Goal: Transaction & Acquisition: Purchase product/service

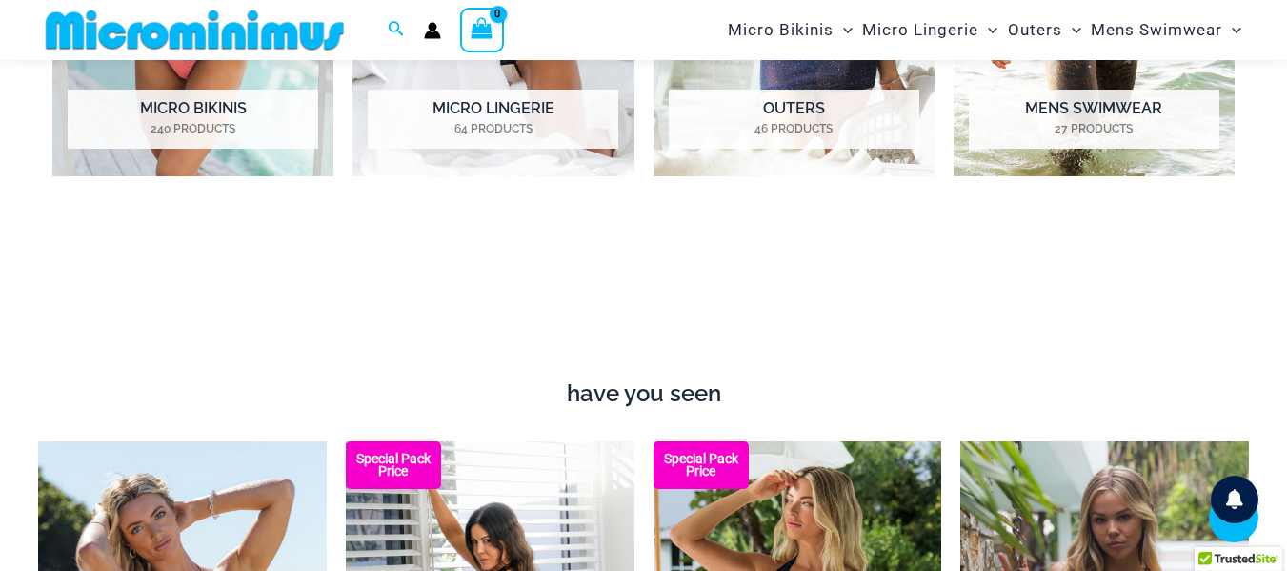
scroll to position [858, 0]
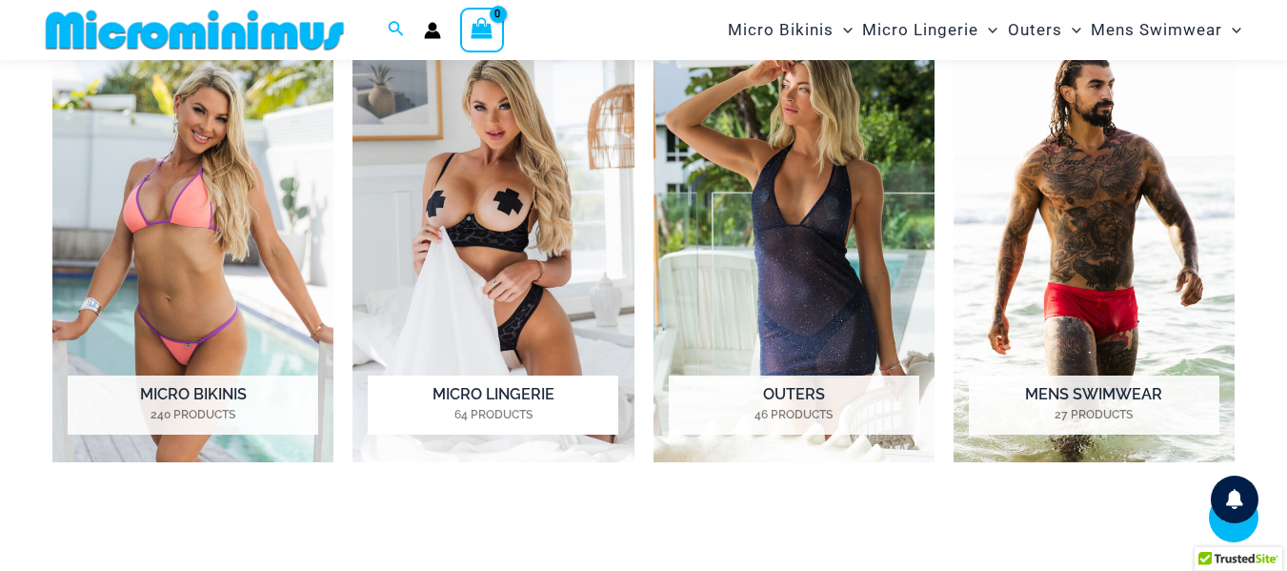
click at [567, 197] on img "Visit product category Micro Lingerie" at bounding box center [493, 244] width 281 height 435
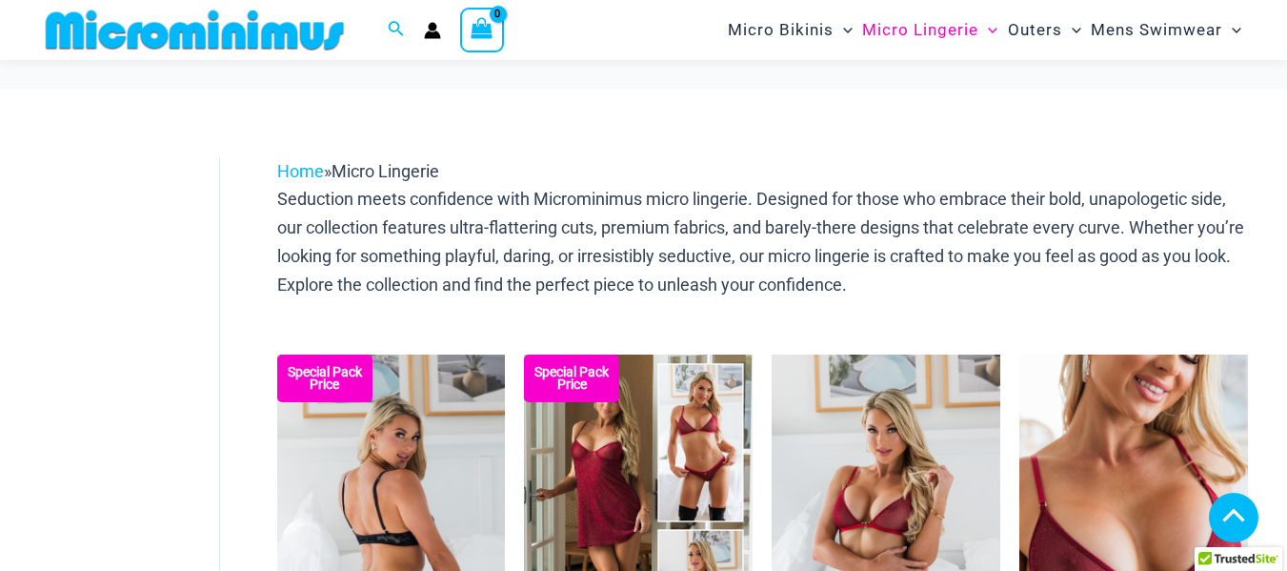
click at [447, 354] on img at bounding box center [391, 525] width 229 height 343
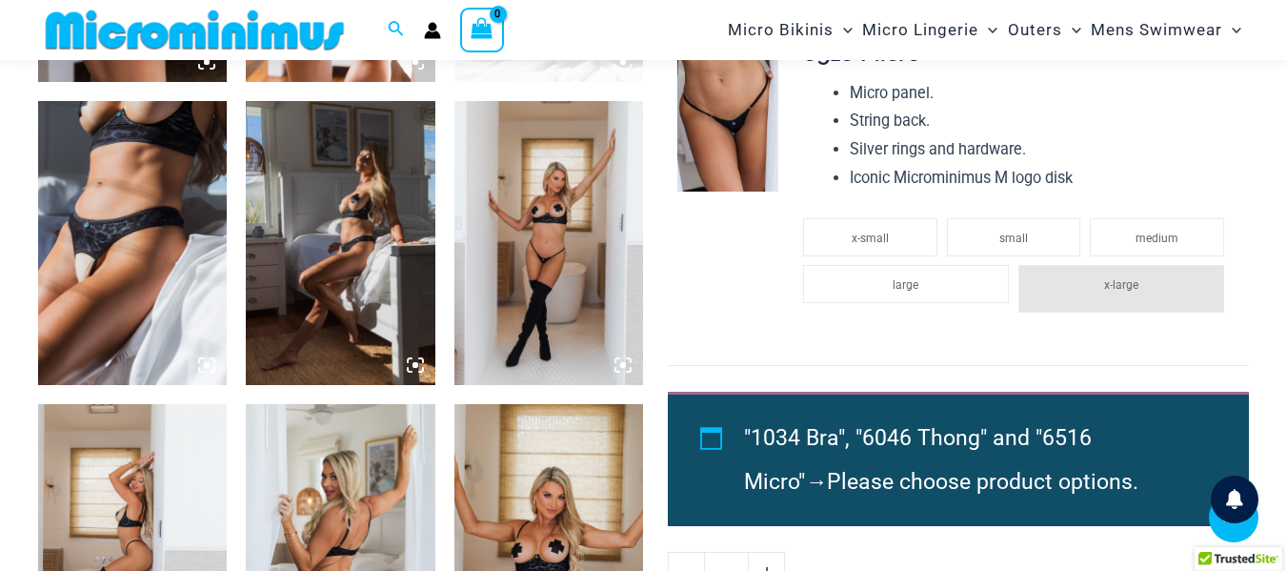
scroll to position [1892, 0]
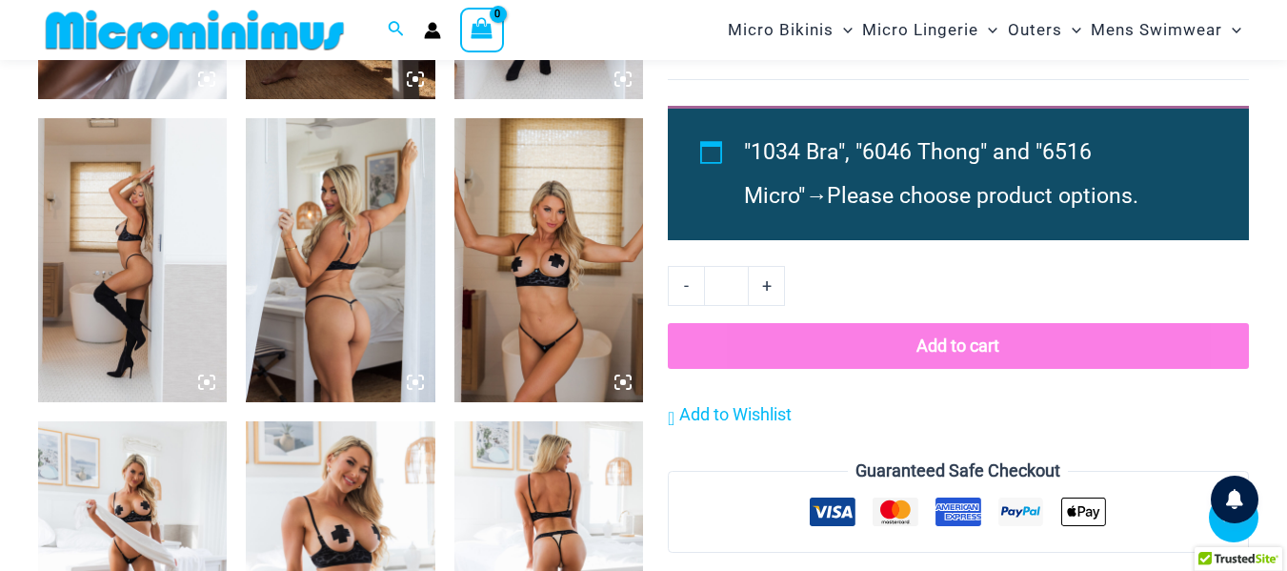
click at [619, 381] on icon at bounding box center [623, 382] width 17 height 17
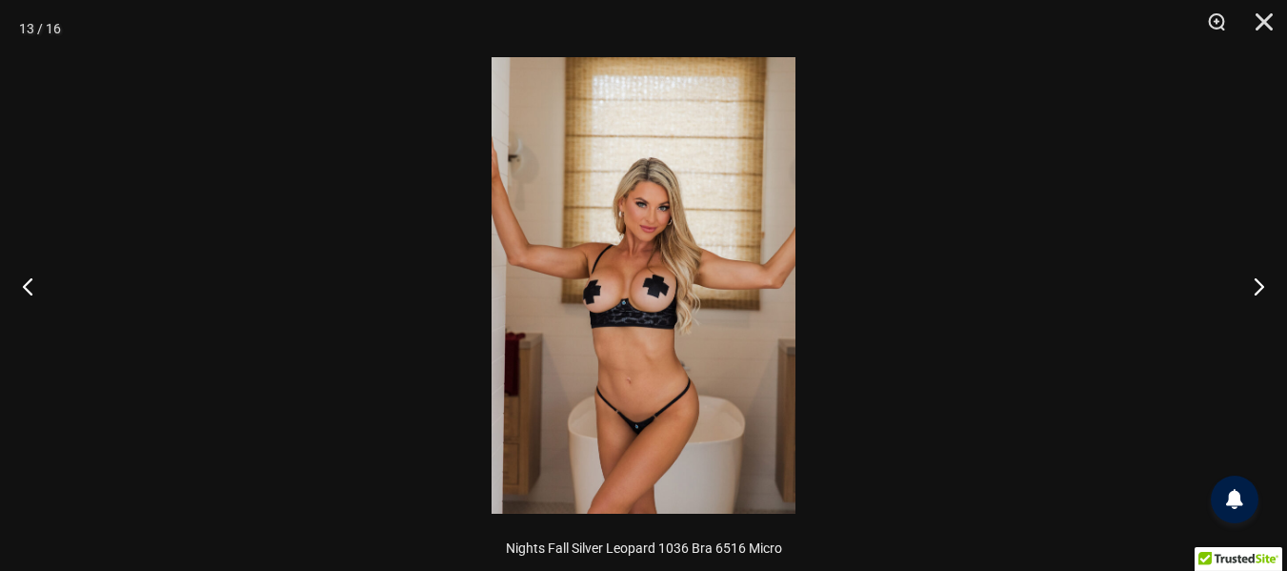
click at [678, 312] on img at bounding box center [644, 285] width 304 height 456
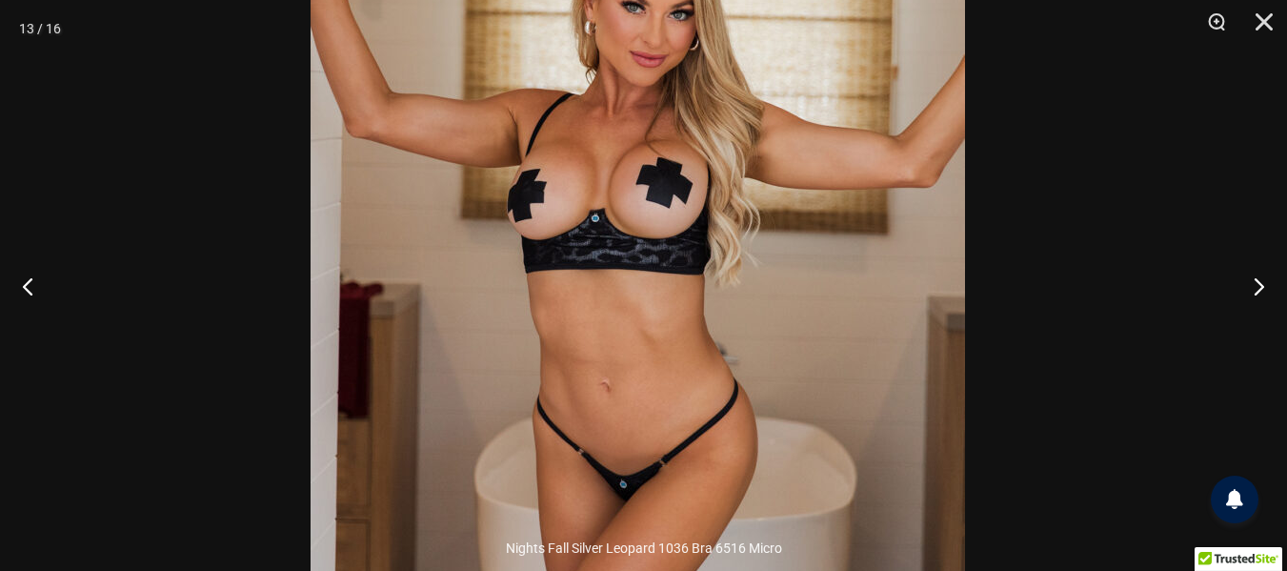
click at [711, 326] on img at bounding box center [638, 181] width 655 height 982
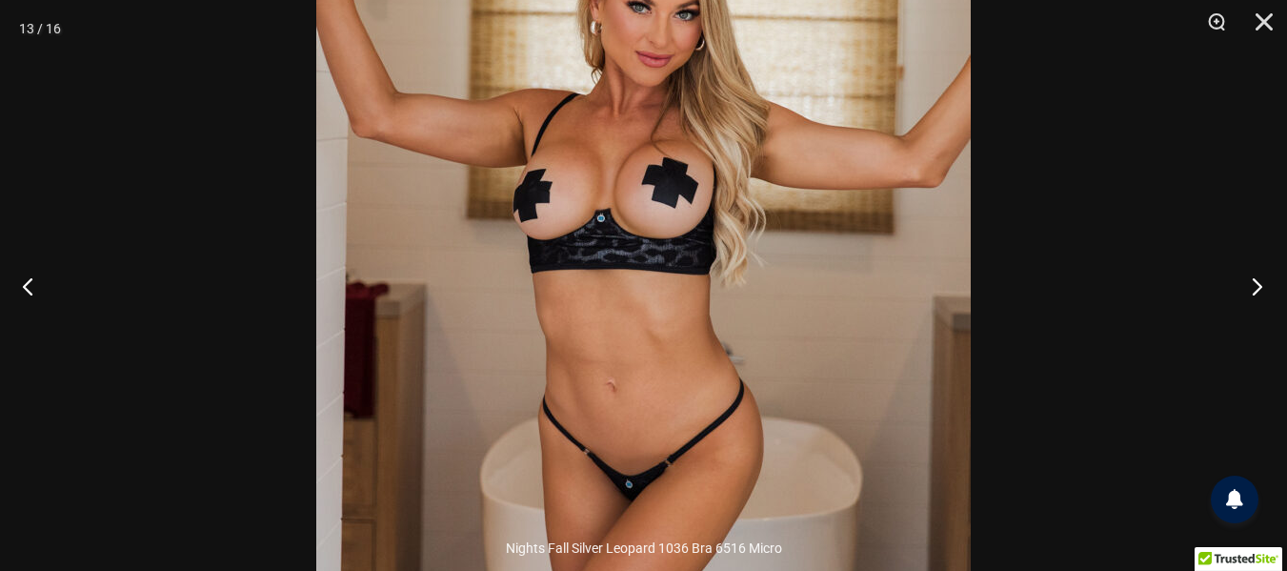
click at [1265, 276] on button "Next" at bounding box center [1251, 285] width 71 height 95
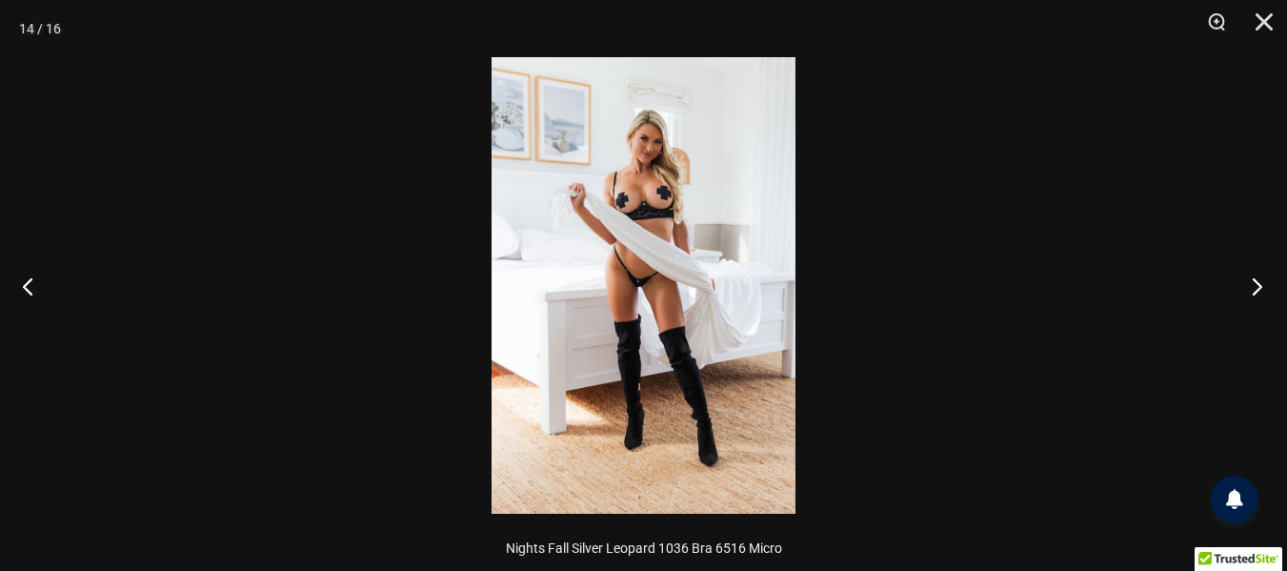
click at [1265, 276] on button "Next" at bounding box center [1251, 285] width 71 height 95
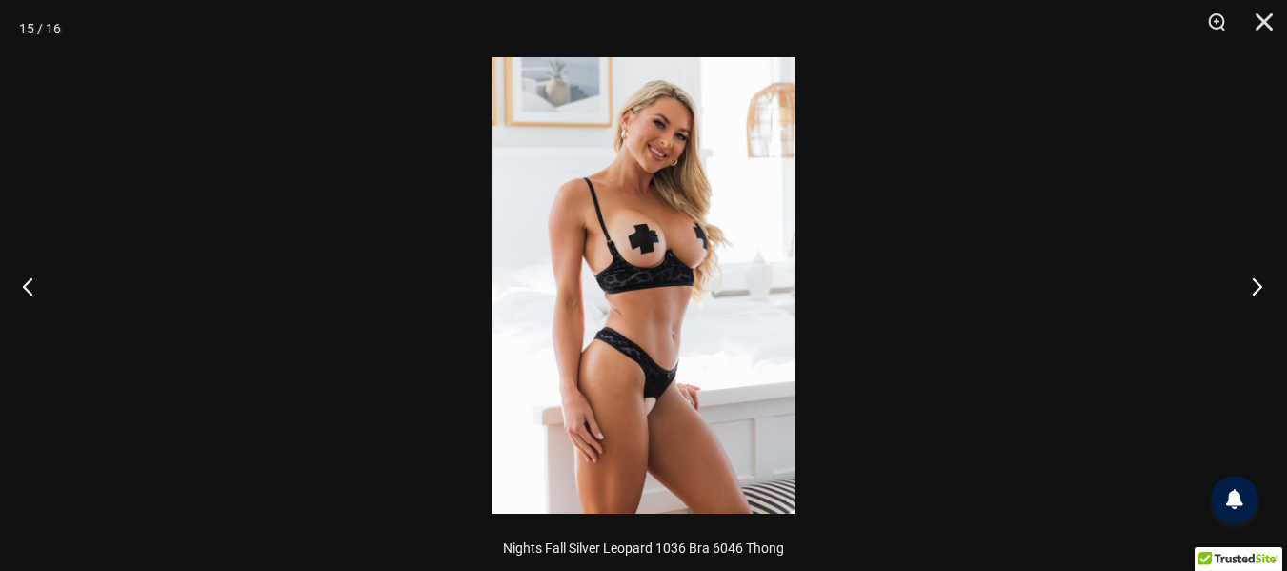
click at [1265, 276] on button "Next" at bounding box center [1251, 285] width 71 height 95
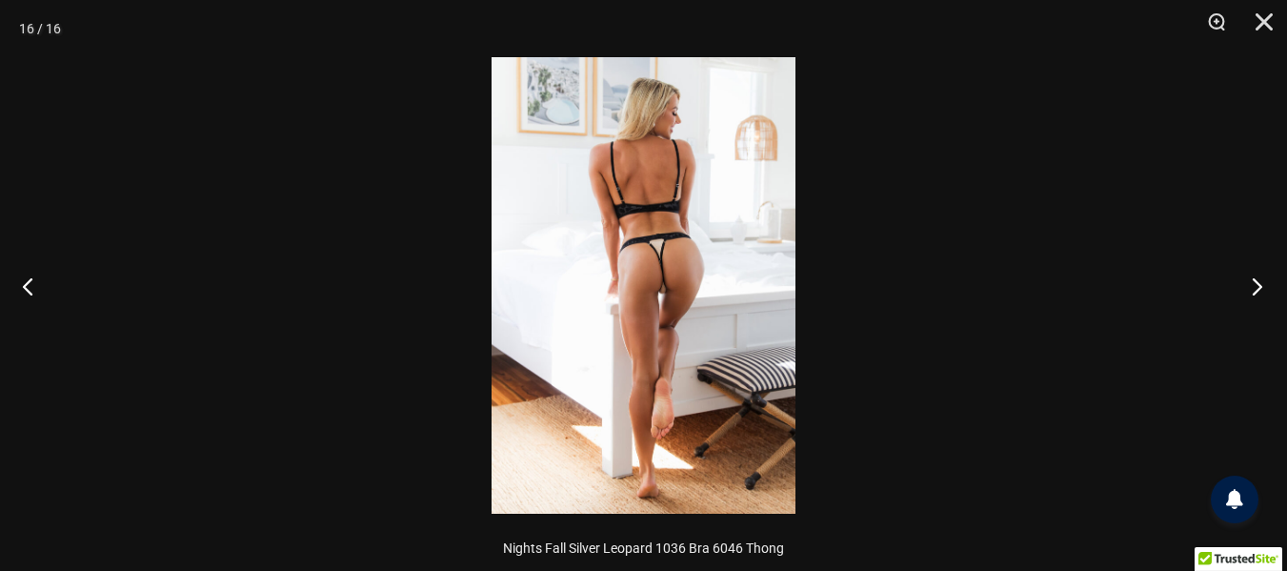
click at [1265, 276] on button "Next" at bounding box center [1251, 285] width 71 height 95
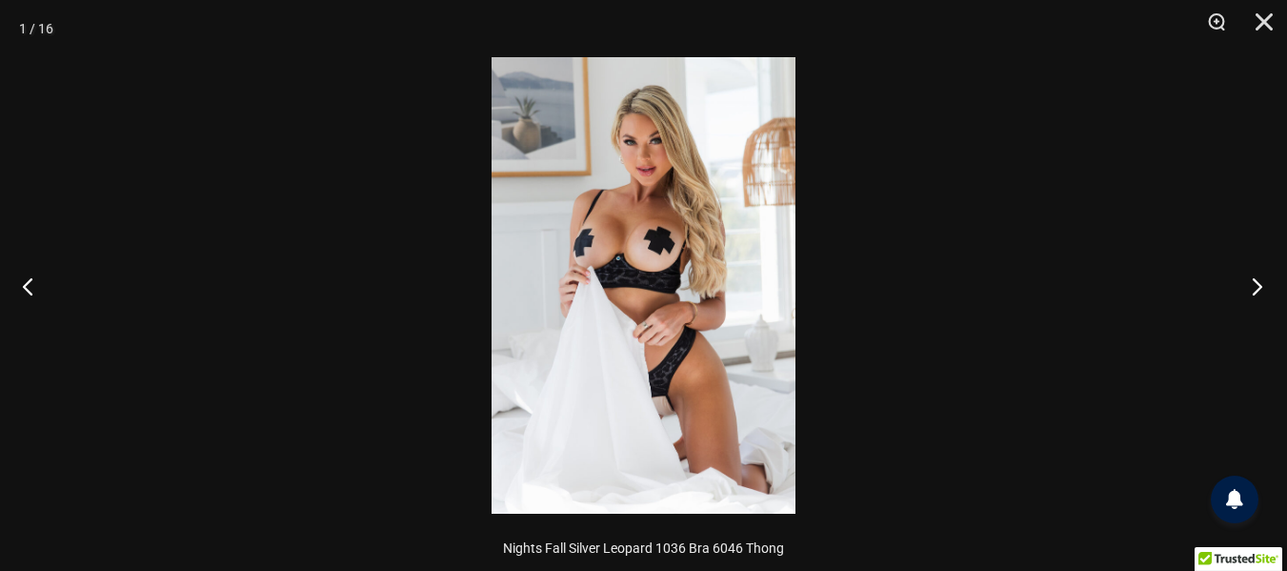
click at [1265, 276] on button "Next" at bounding box center [1251, 285] width 71 height 95
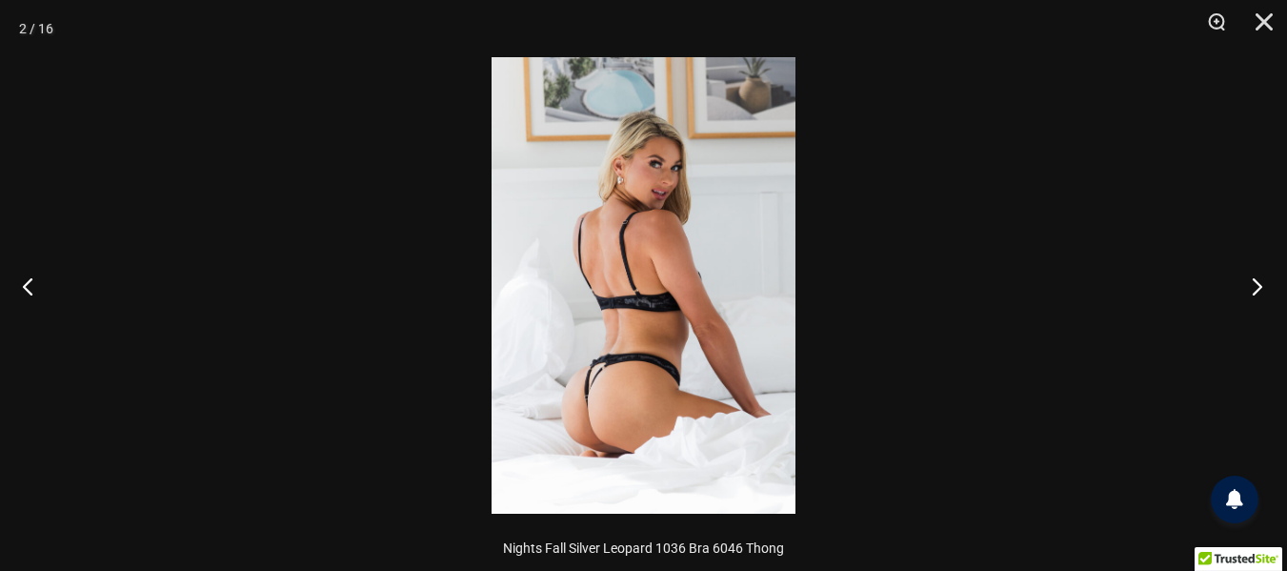
click at [1265, 276] on button "Next" at bounding box center [1251, 285] width 71 height 95
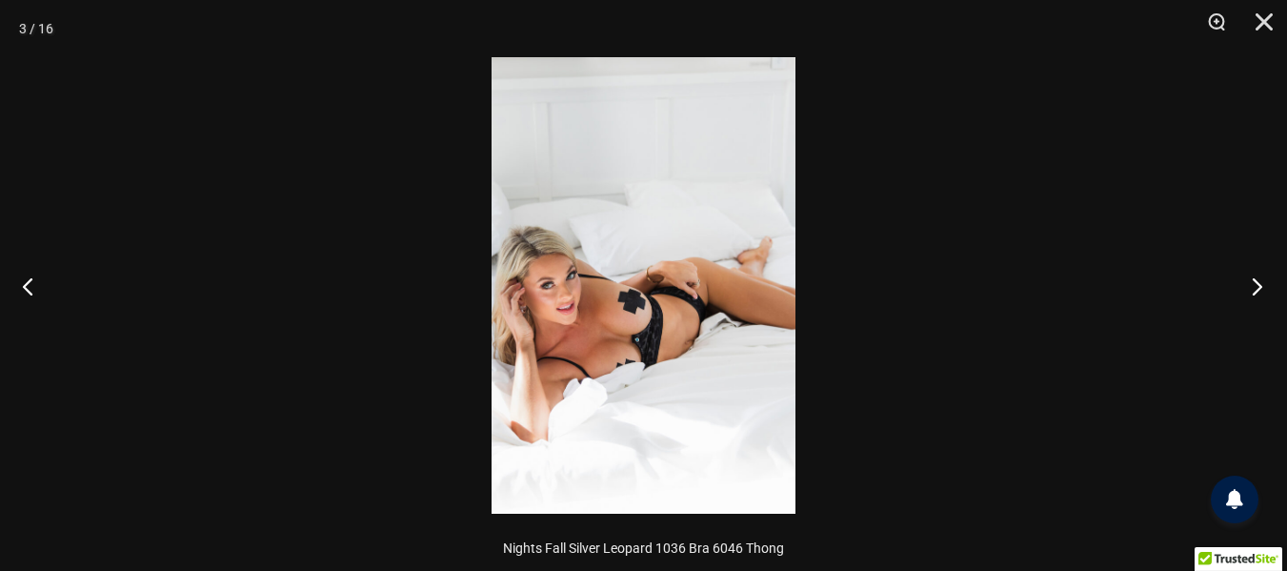
click at [1265, 276] on button "Next" at bounding box center [1251, 285] width 71 height 95
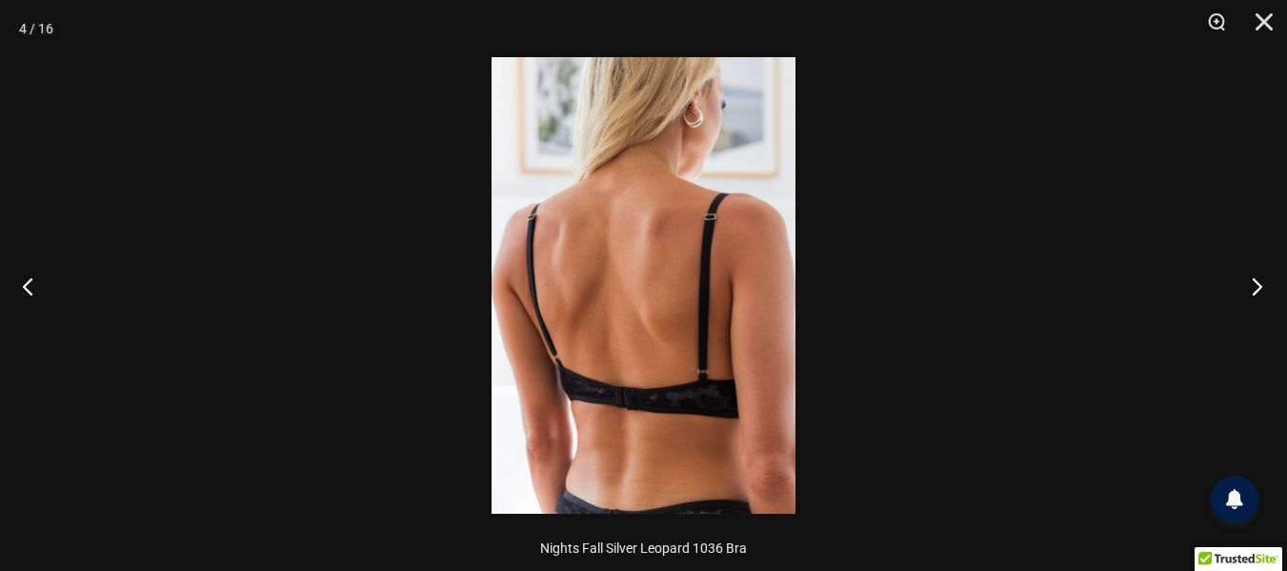
click at [1265, 276] on button "Next" at bounding box center [1251, 285] width 71 height 95
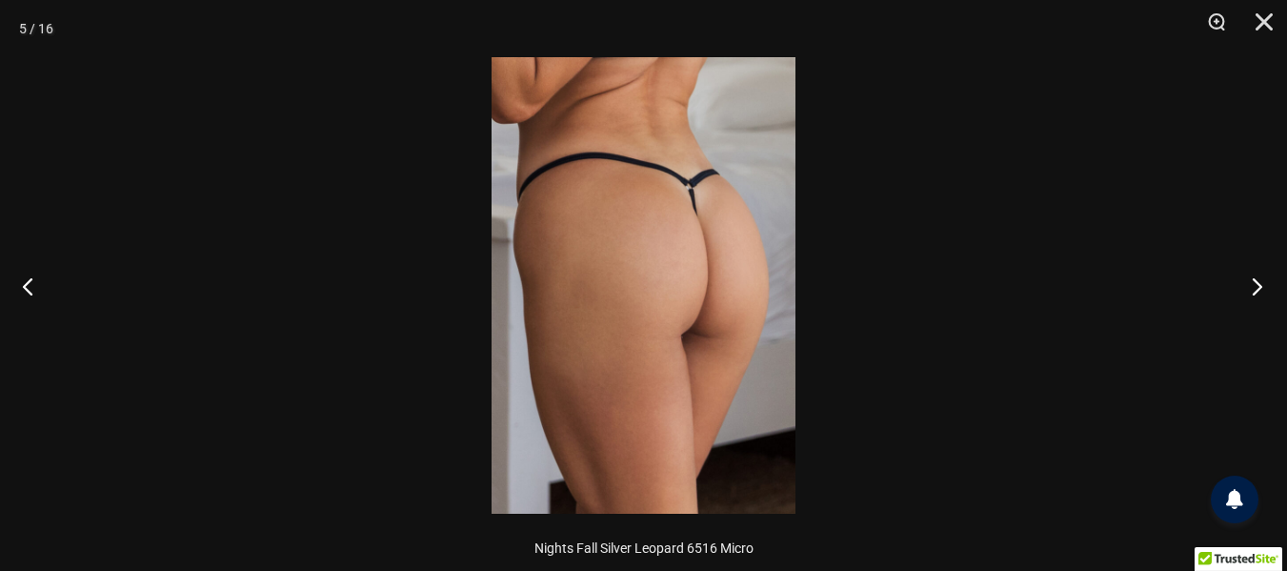
click at [1265, 276] on button "Next" at bounding box center [1251, 285] width 71 height 95
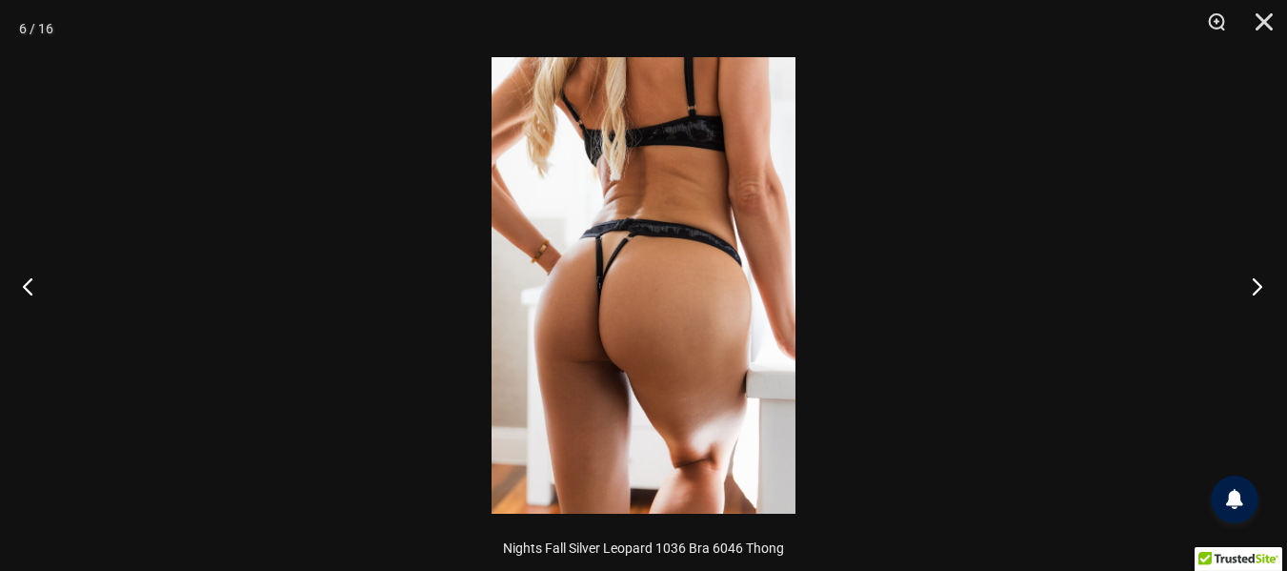
click at [1265, 276] on button "Next" at bounding box center [1251, 285] width 71 height 95
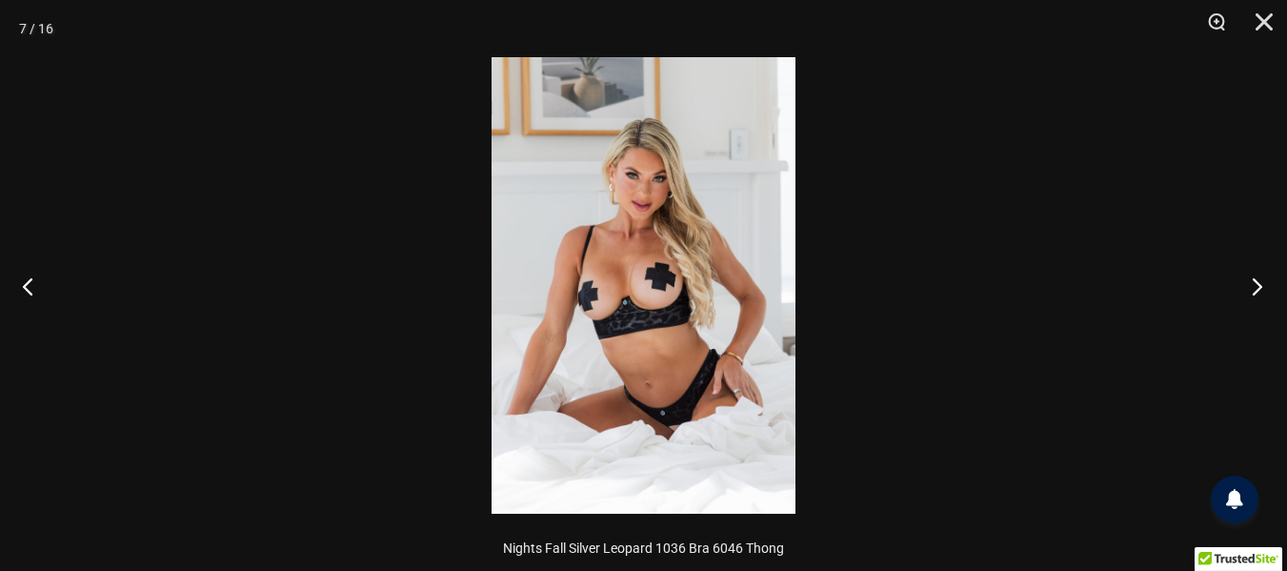
click at [1265, 276] on button "Next" at bounding box center [1251, 285] width 71 height 95
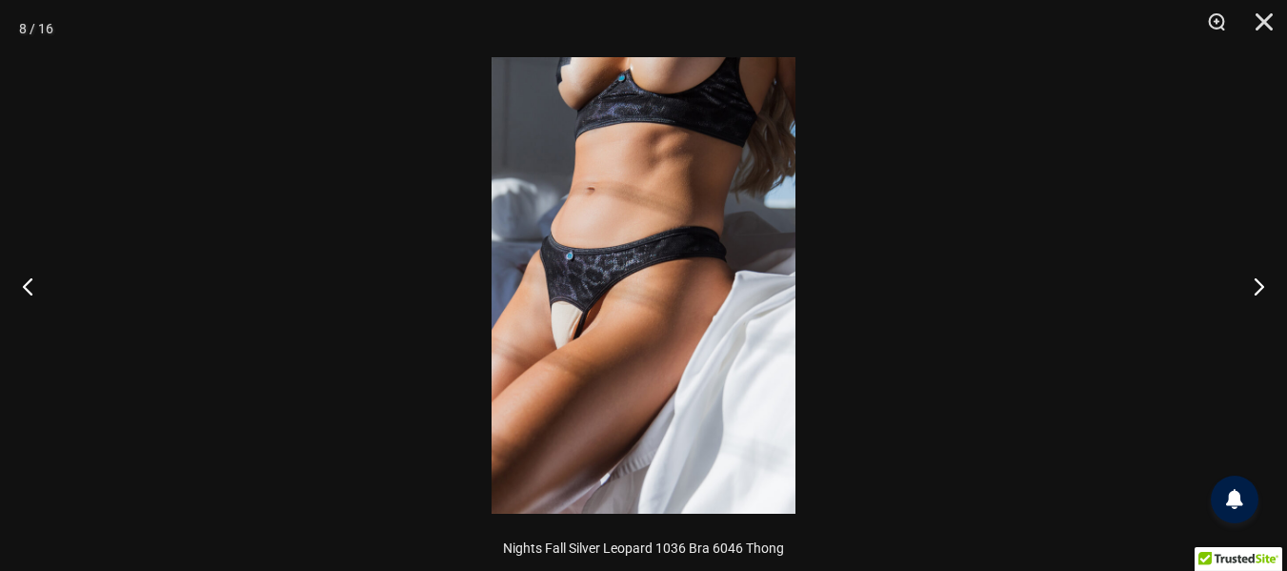
click at [682, 321] on img at bounding box center [644, 285] width 304 height 456
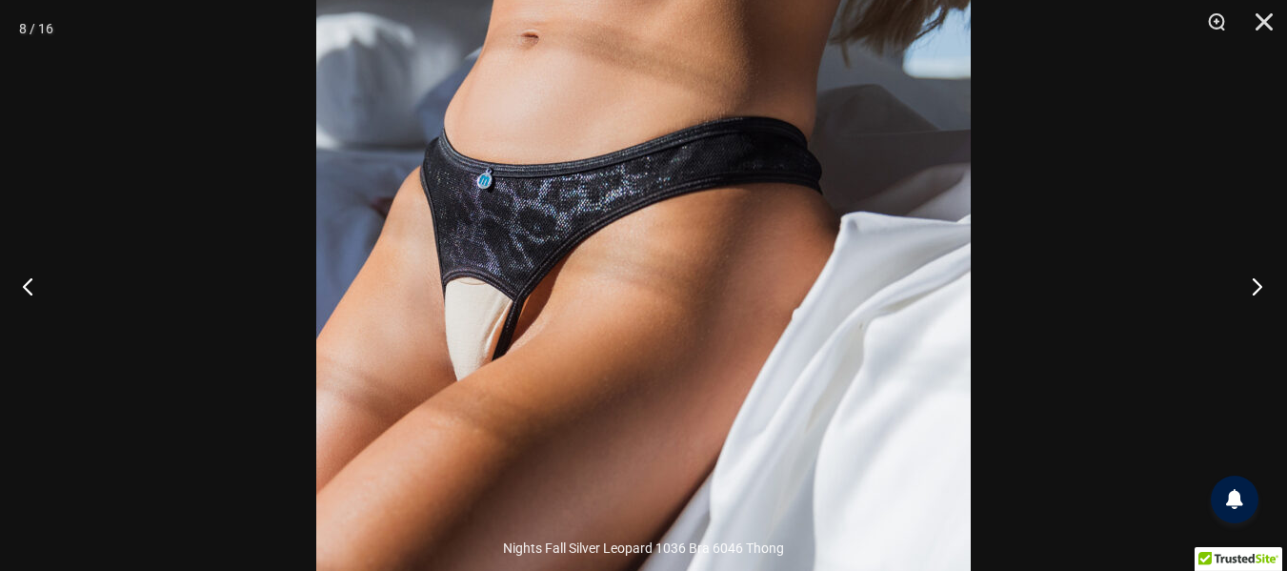
click at [1265, 289] on button "Next" at bounding box center [1251, 285] width 71 height 95
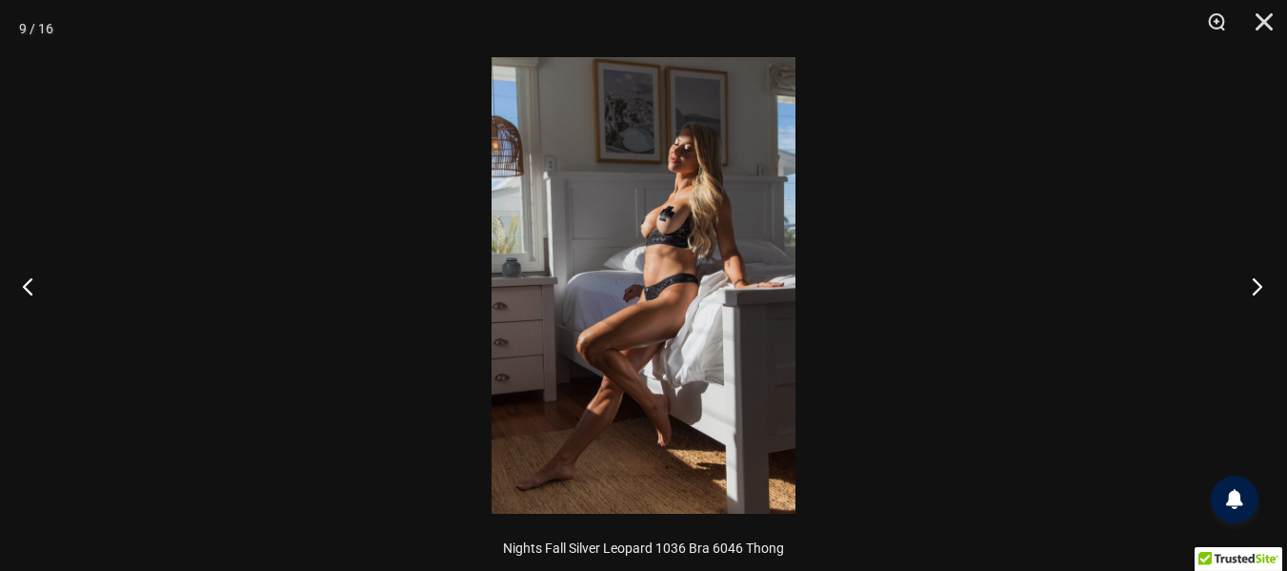
click at [1265, 289] on button "Next" at bounding box center [1251, 285] width 71 height 95
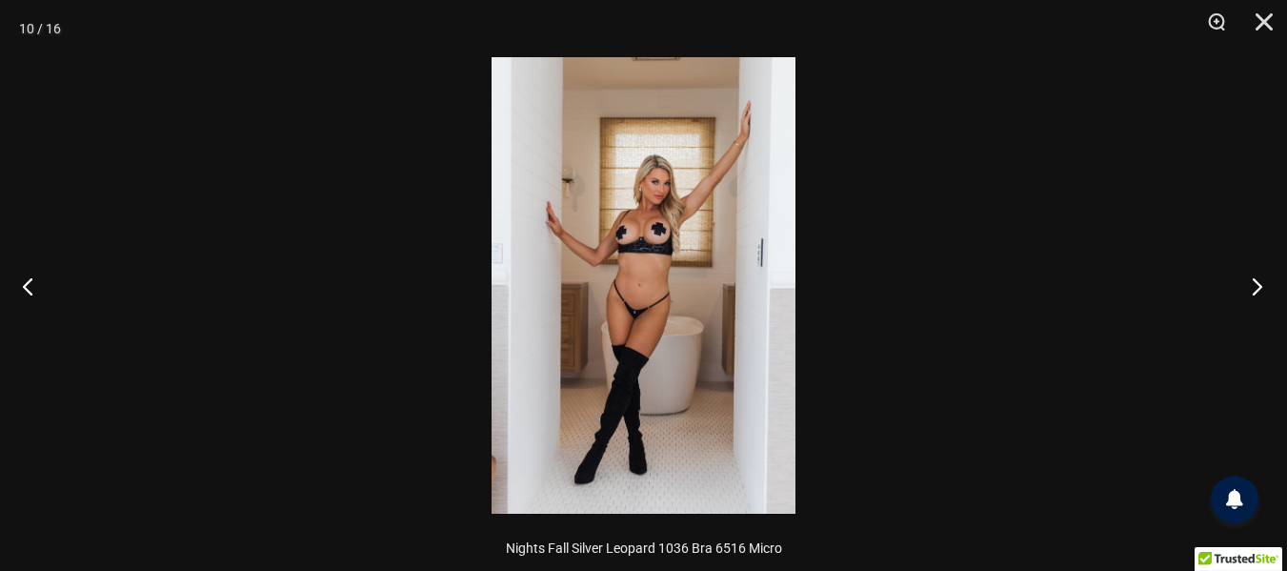
click at [1265, 289] on button "Next" at bounding box center [1251, 285] width 71 height 95
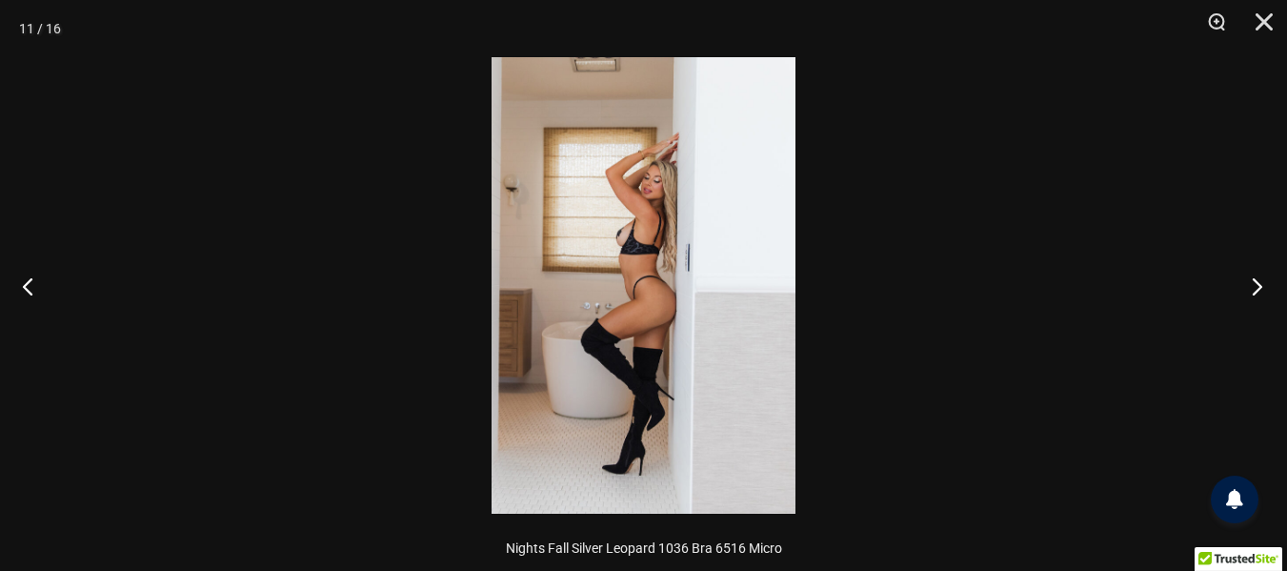
click at [1265, 289] on button "Next" at bounding box center [1251, 285] width 71 height 95
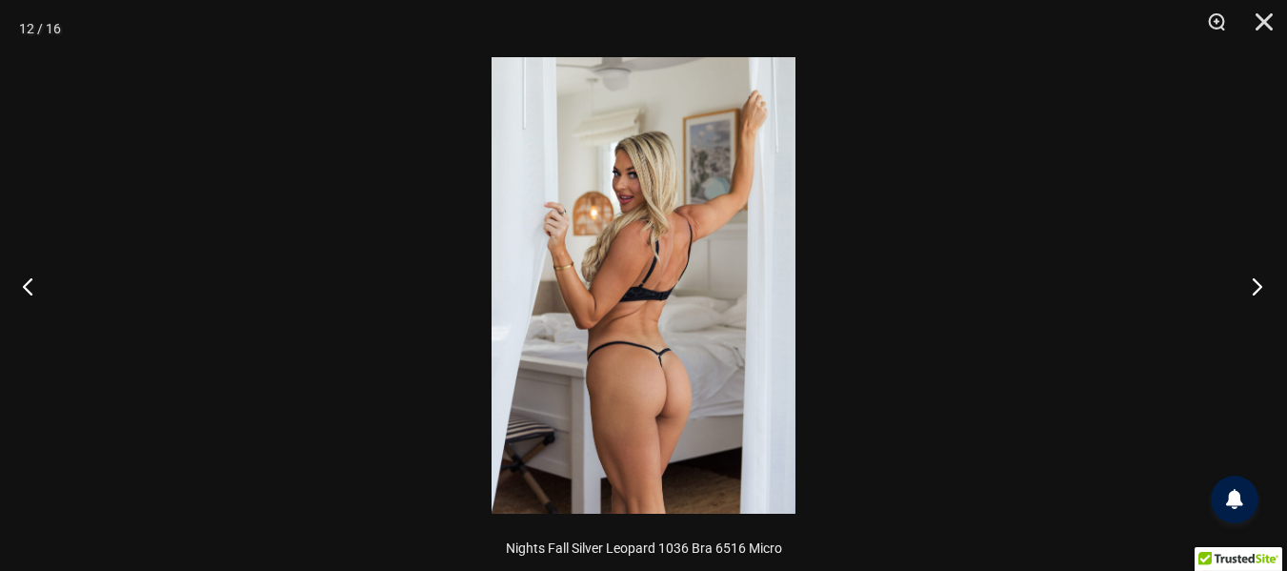
click at [1265, 289] on button "Next" at bounding box center [1251, 285] width 71 height 95
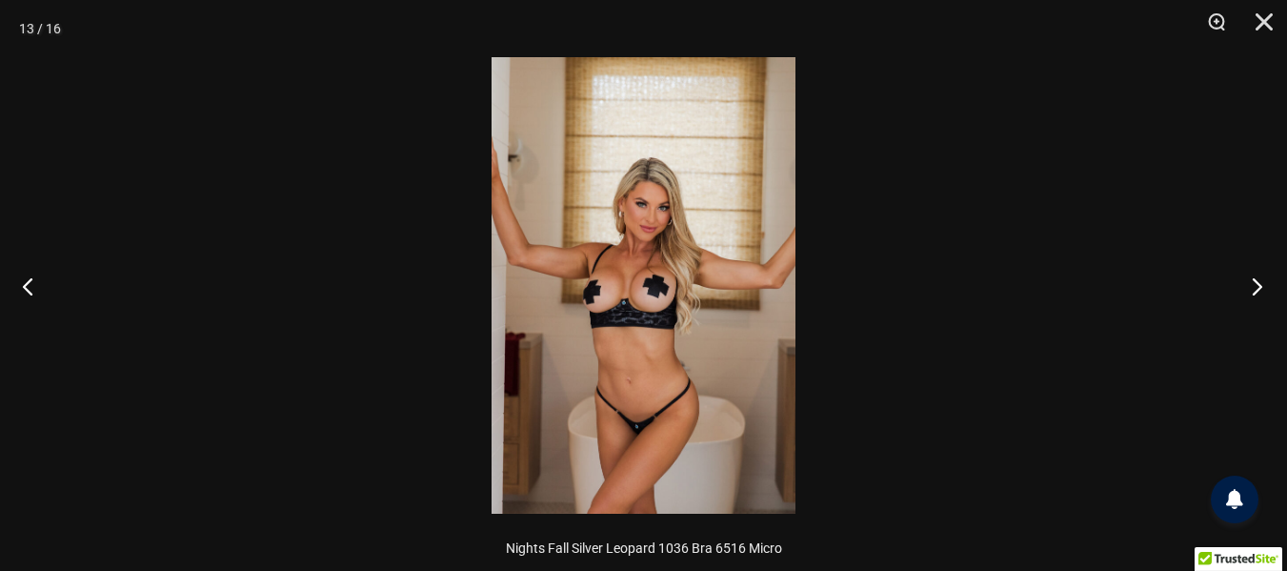
click at [1265, 289] on button "Next" at bounding box center [1251, 285] width 71 height 95
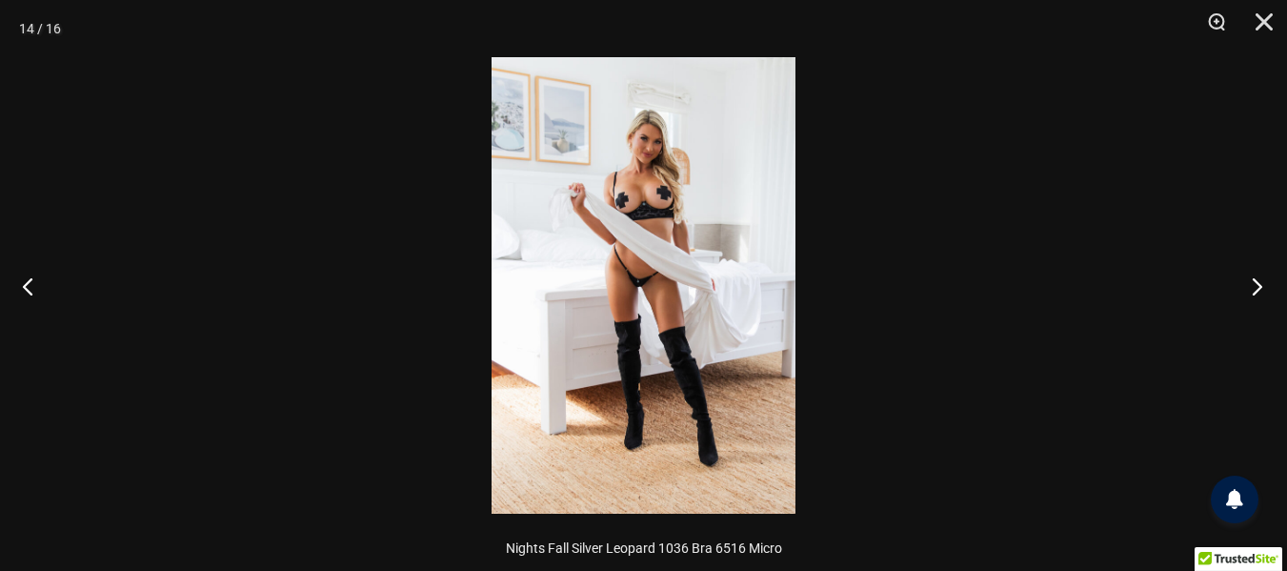
click at [1265, 289] on button "Next" at bounding box center [1251, 285] width 71 height 95
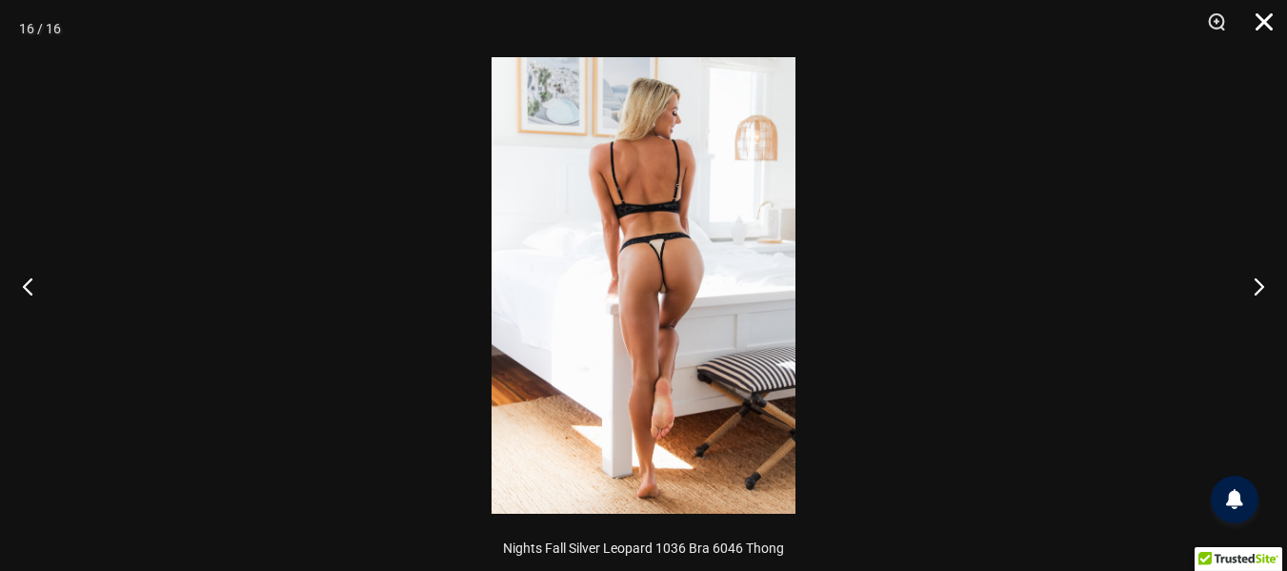
click at [1269, 29] on button "Close" at bounding box center [1258, 28] width 48 height 57
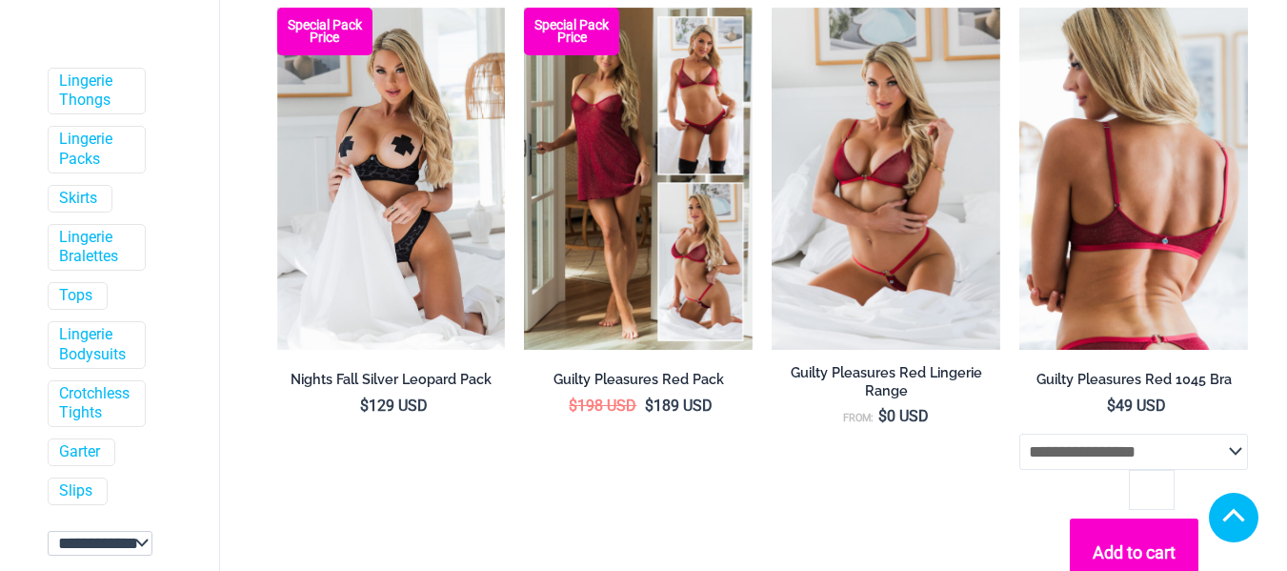
scroll to position [364, 0]
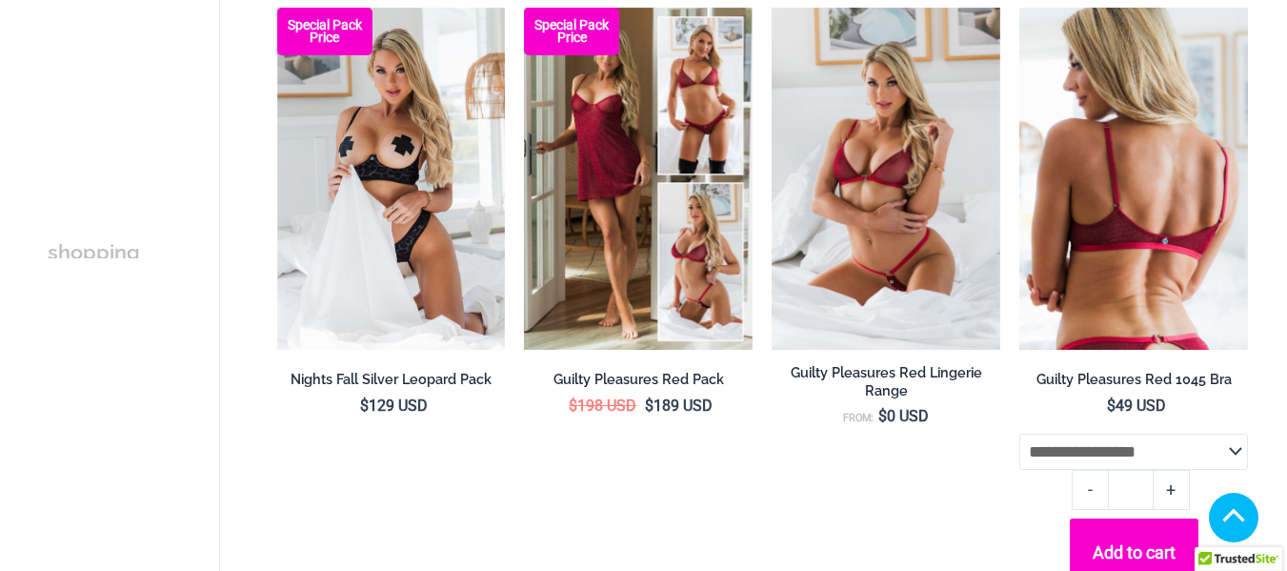
click at [1143, 215] on img at bounding box center [1134, 179] width 229 height 343
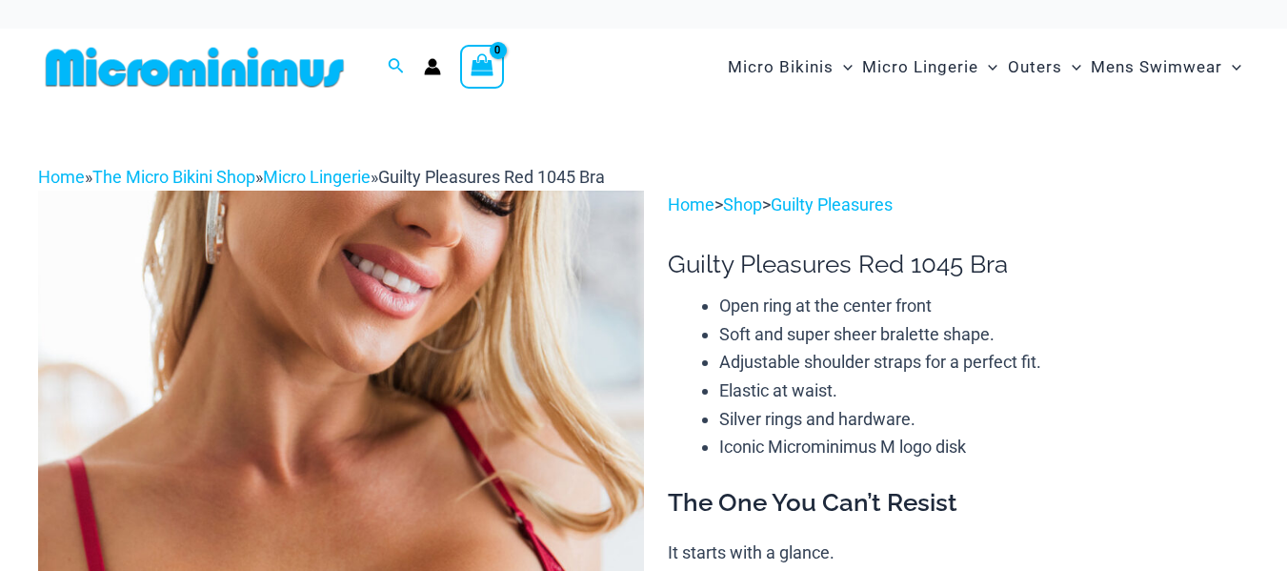
scroll to position [381, 0]
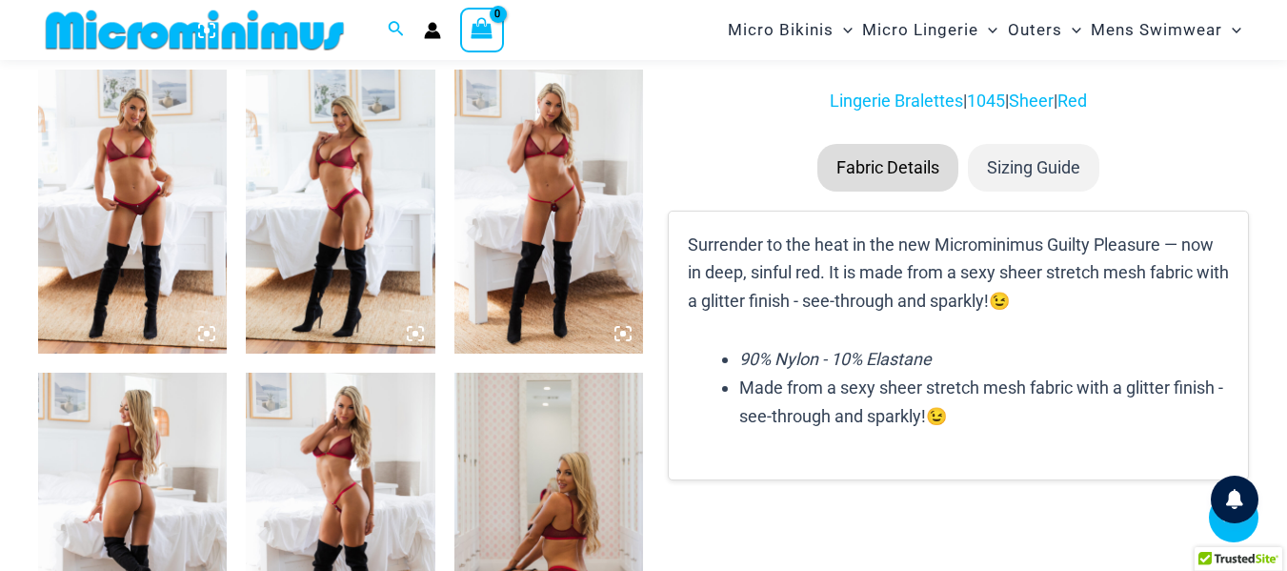
scroll to position [953, 0]
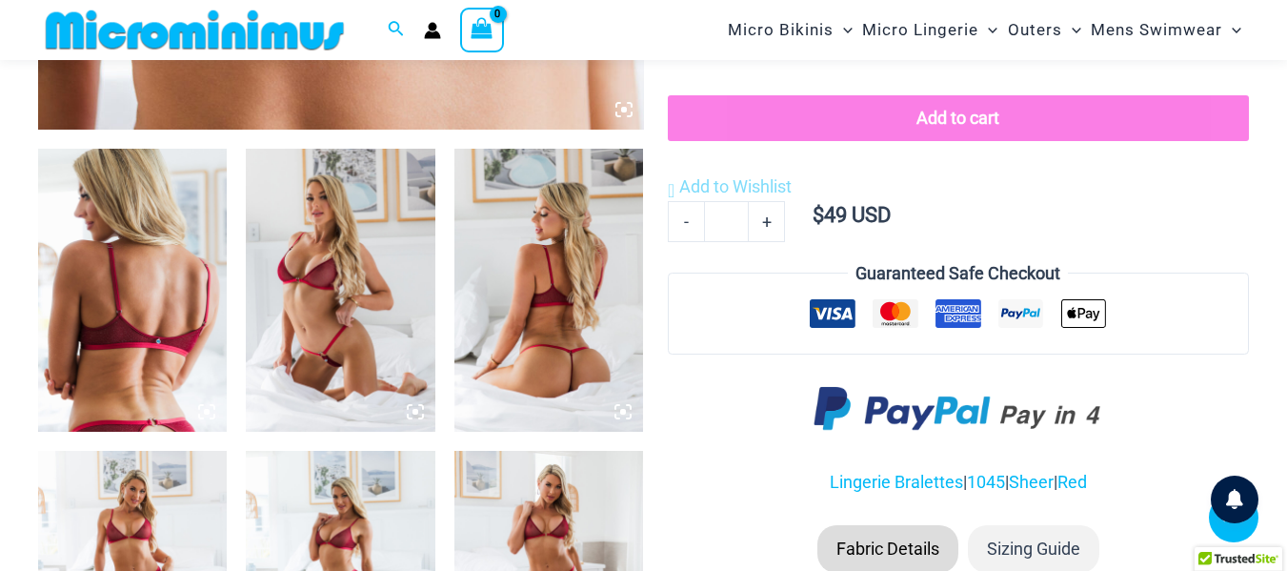
click at [418, 408] on icon at bounding box center [415, 411] width 17 height 17
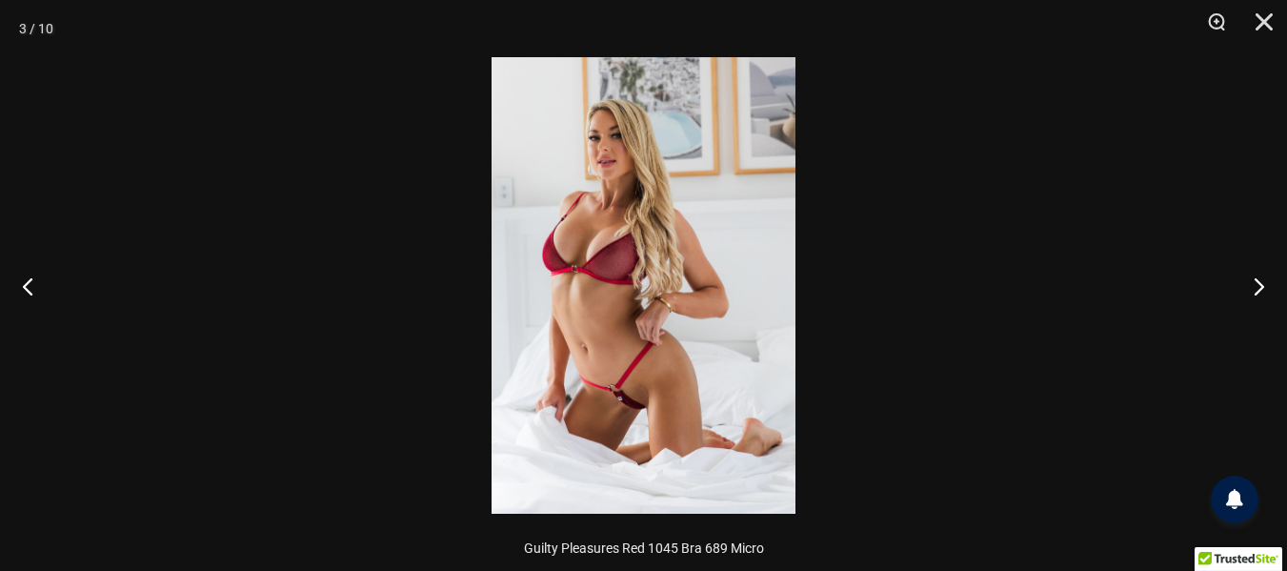
click at [695, 340] on img at bounding box center [644, 285] width 304 height 456
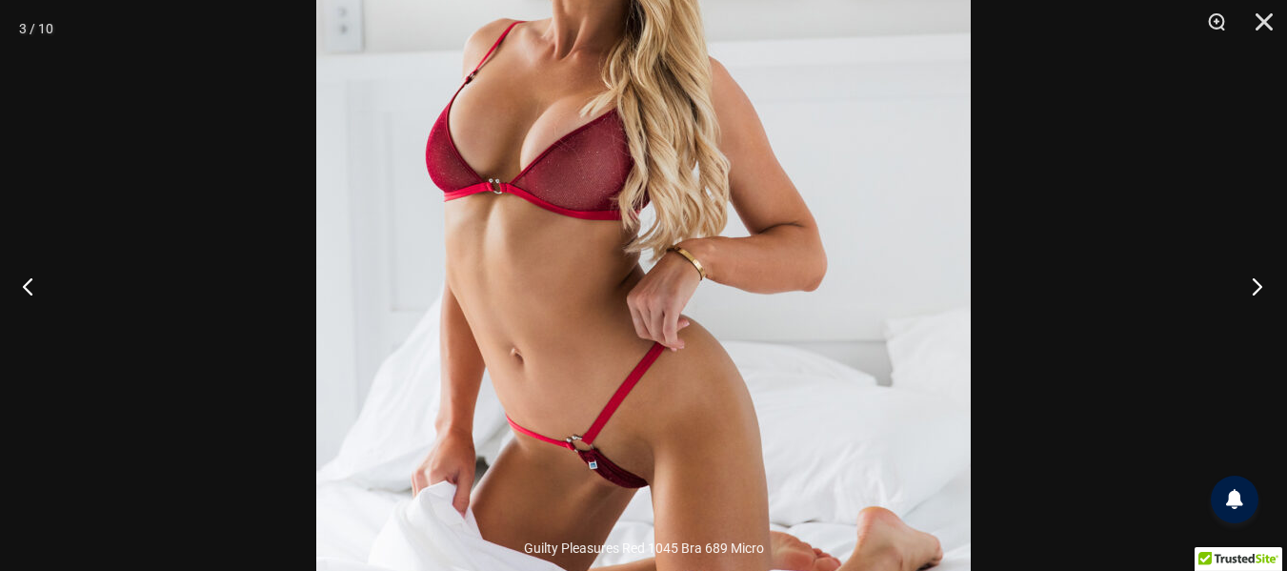
click at [1262, 294] on button "Next" at bounding box center [1251, 285] width 71 height 95
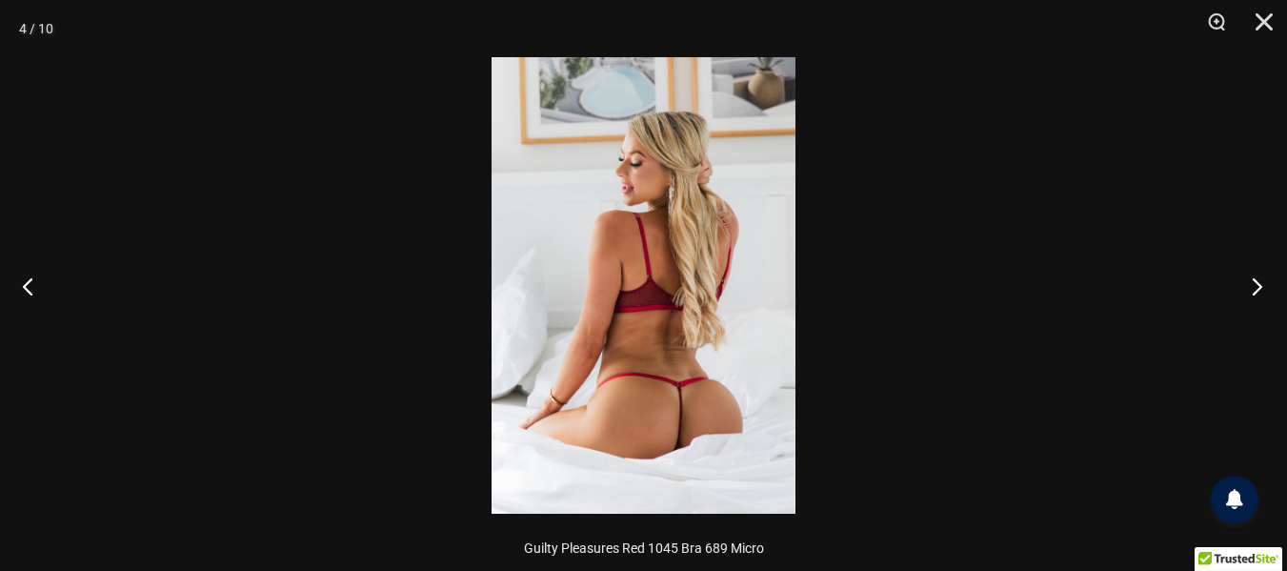
click at [1262, 294] on button "Next" at bounding box center [1251, 285] width 71 height 95
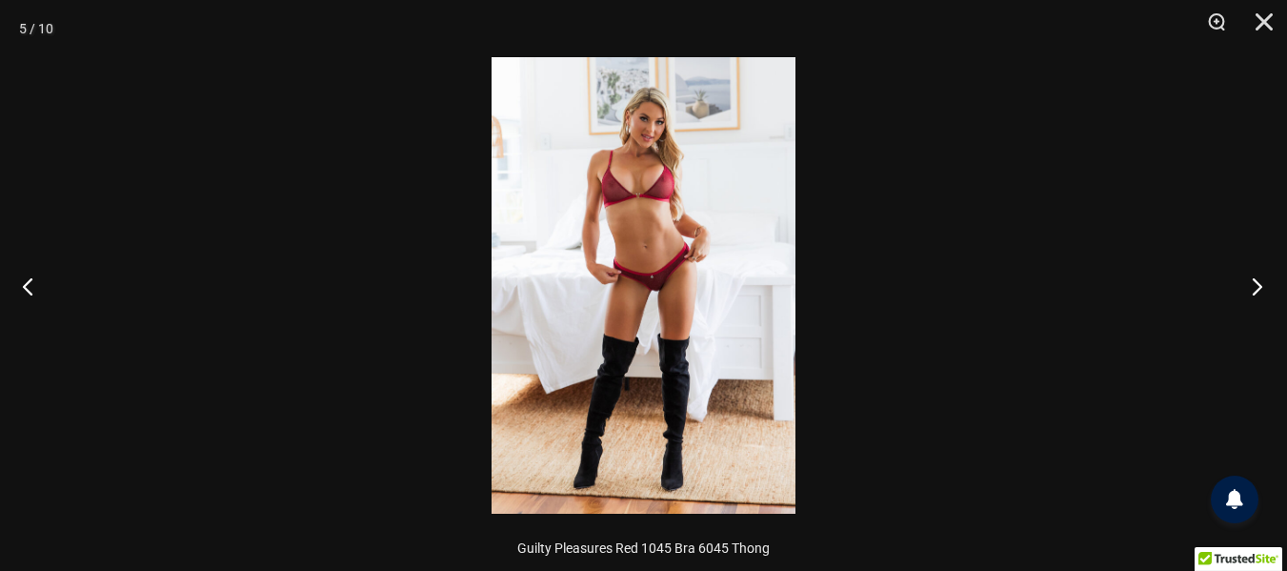
click at [1262, 294] on button "Next" at bounding box center [1251, 285] width 71 height 95
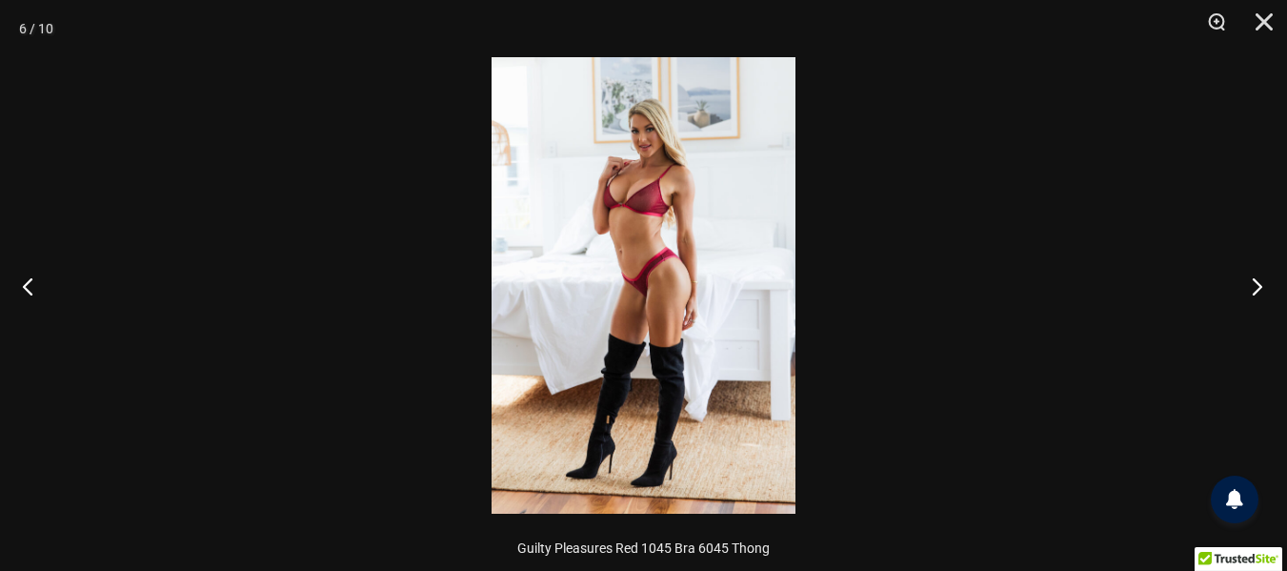
click at [1262, 294] on button "Next" at bounding box center [1251, 285] width 71 height 95
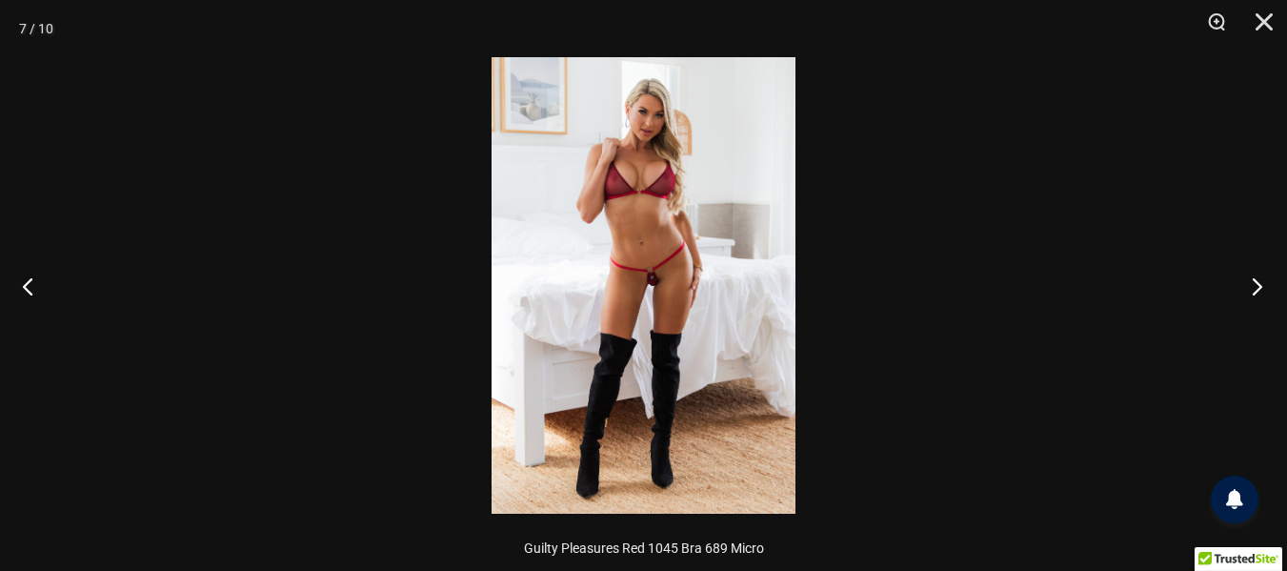
click at [1262, 294] on button "Next" at bounding box center [1251, 285] width 71 height 95
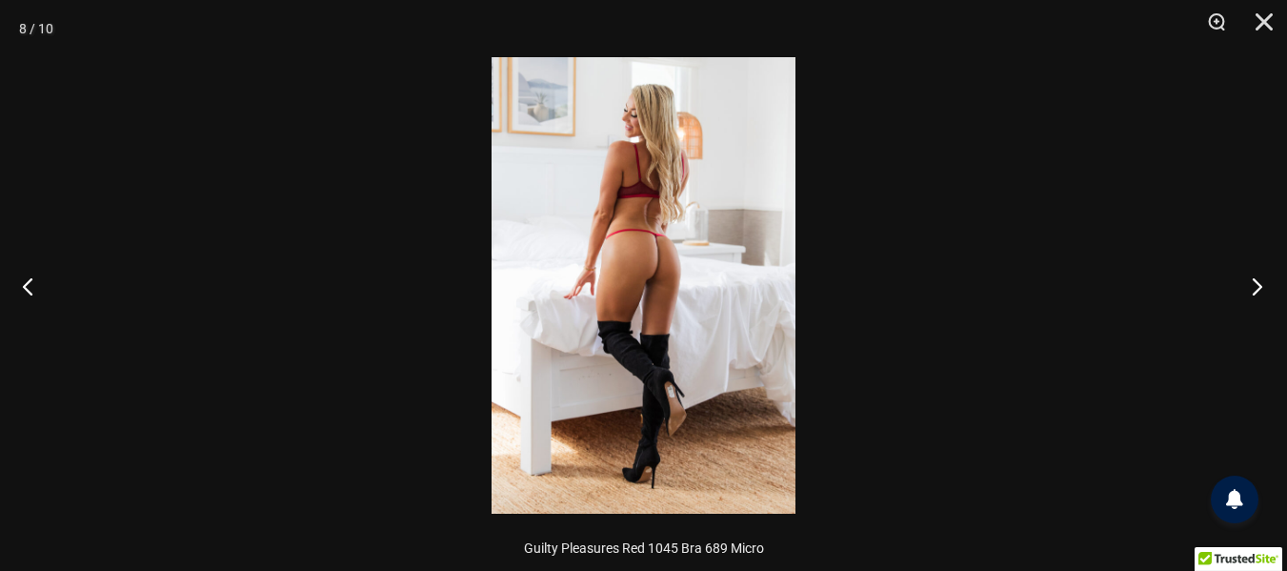
click at [1262, 294] on button "Next" at bounding box center [1251, 285] width 71 height 95
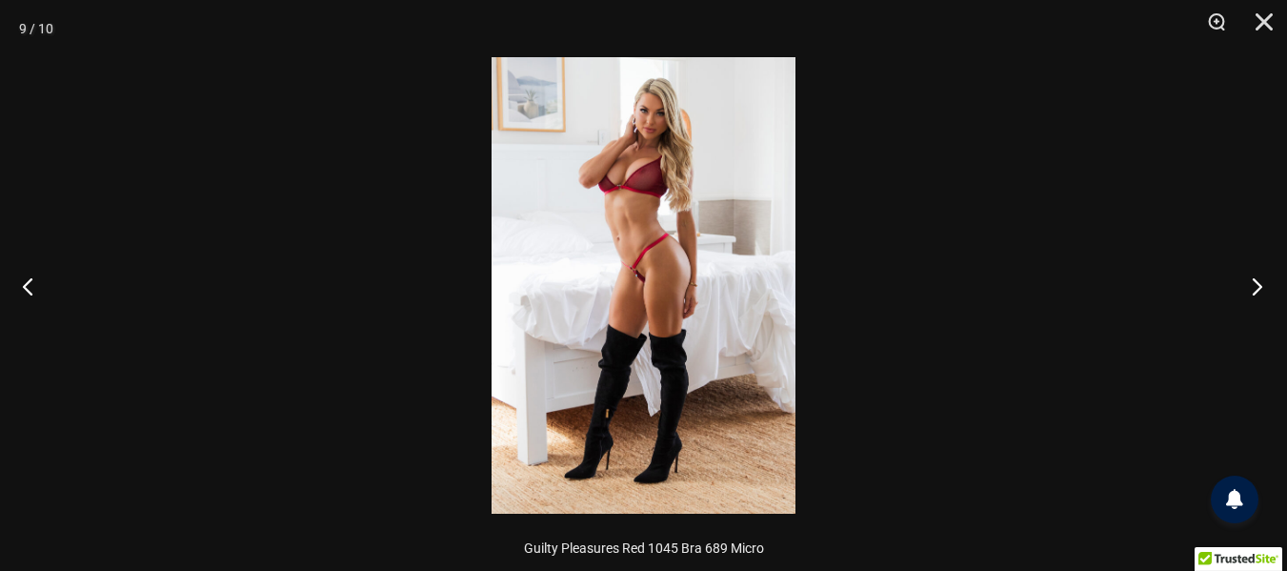
click at [1262, 294] on button "Next" at bounding box center [1251, 285] width 71 height 95
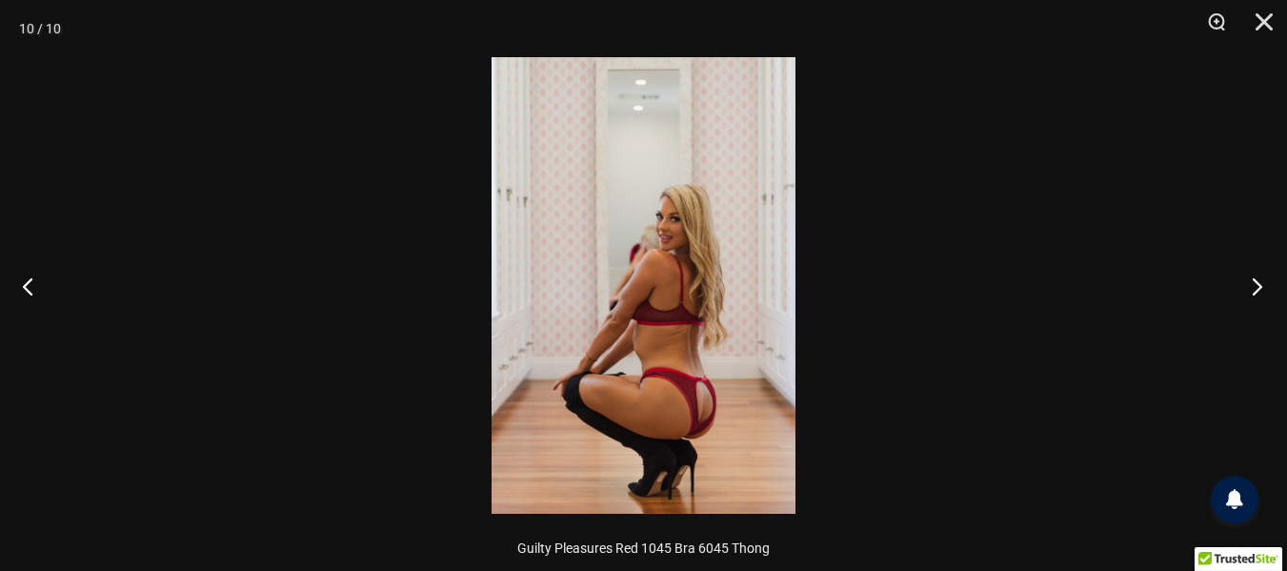
click at [1262, 294] on button "Next" at bounding box center [1251, 285] width 71 height 95
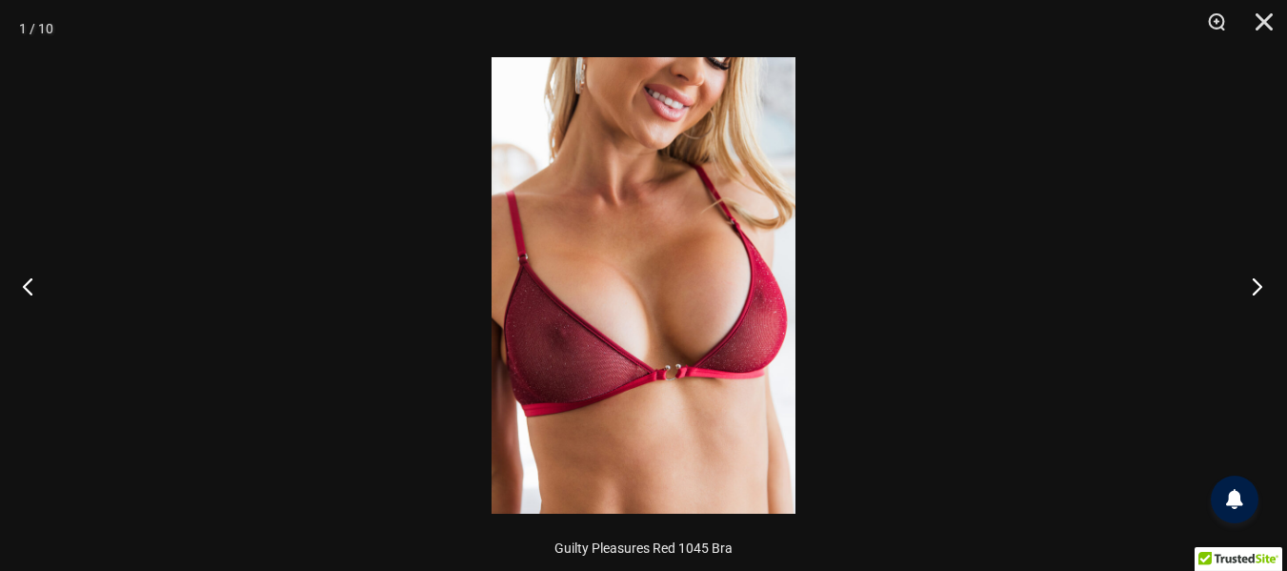
click at [1262, 294] on button "Next" at bounding box center [1251, 285] width 71 height 95
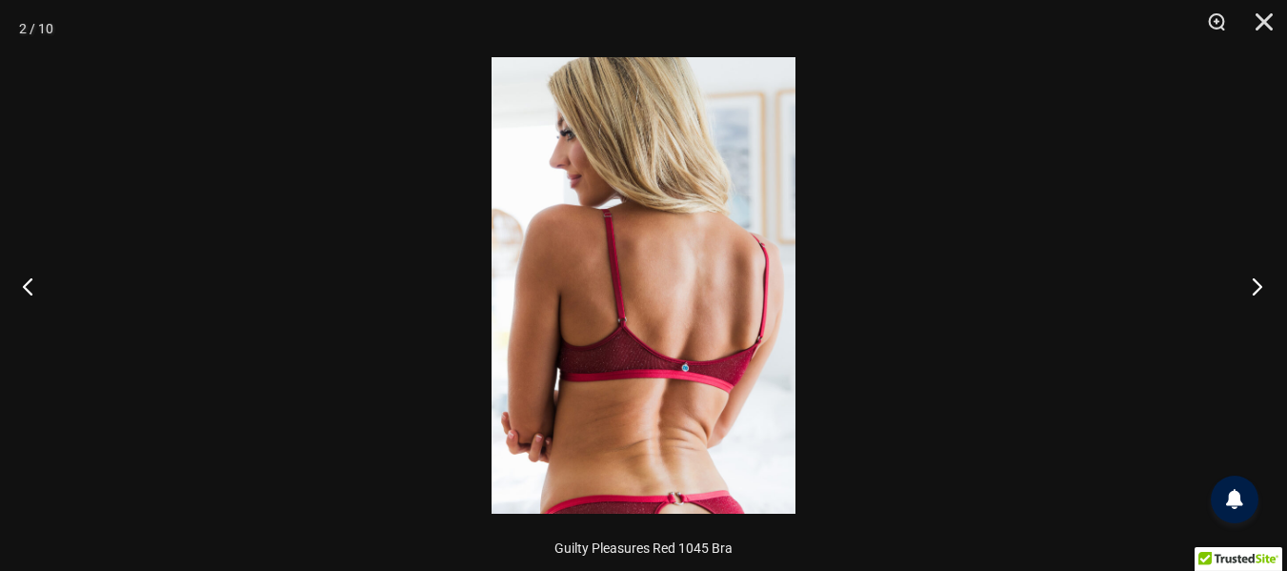
click at [1262, 294] on button "Next" at bounding box center [1251, 285] width 71 height 95
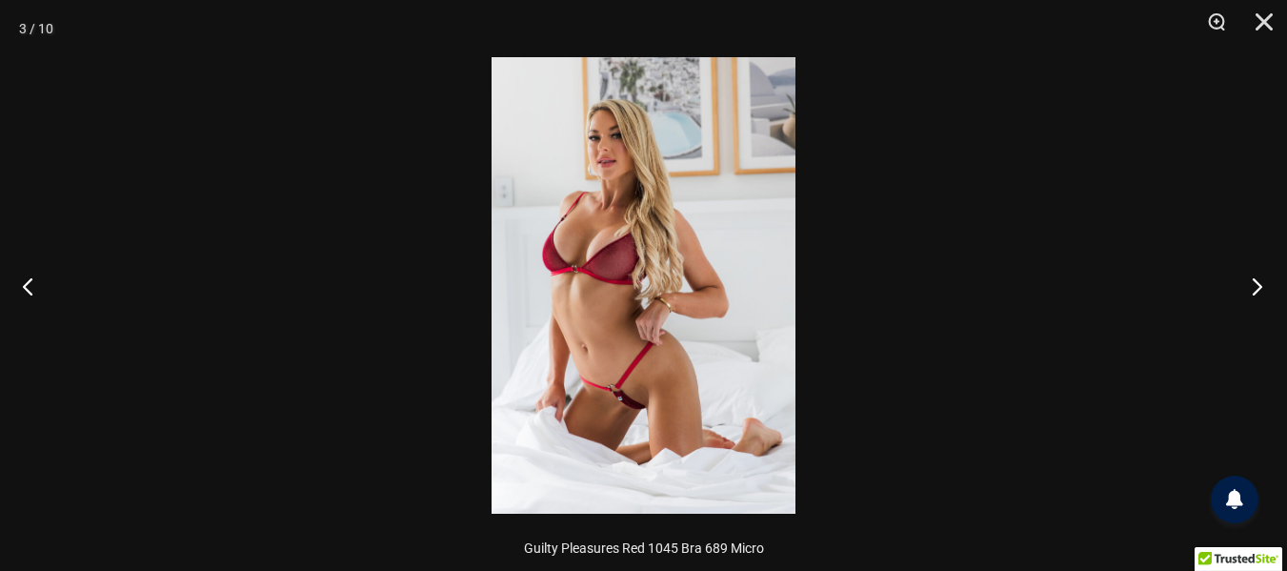
click at [1262, 294] on button "Next" at bounding box center [1251, 285] width 71 height 95
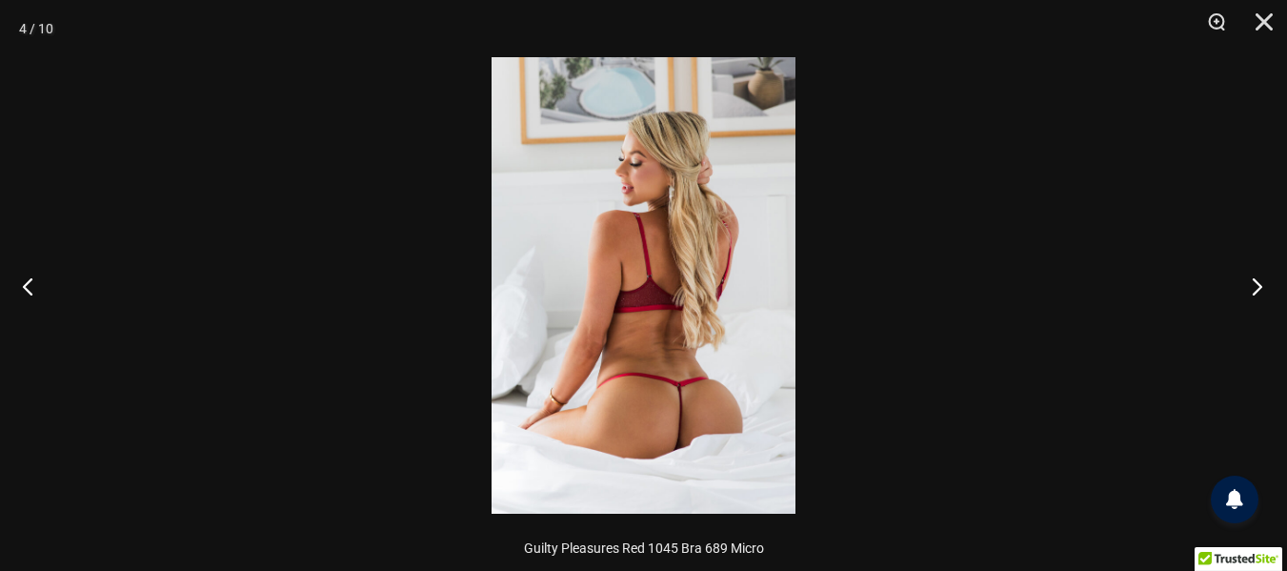
click at [1262, 294] on button "Next" at bounding box center [1251, 285] width 71 height 95
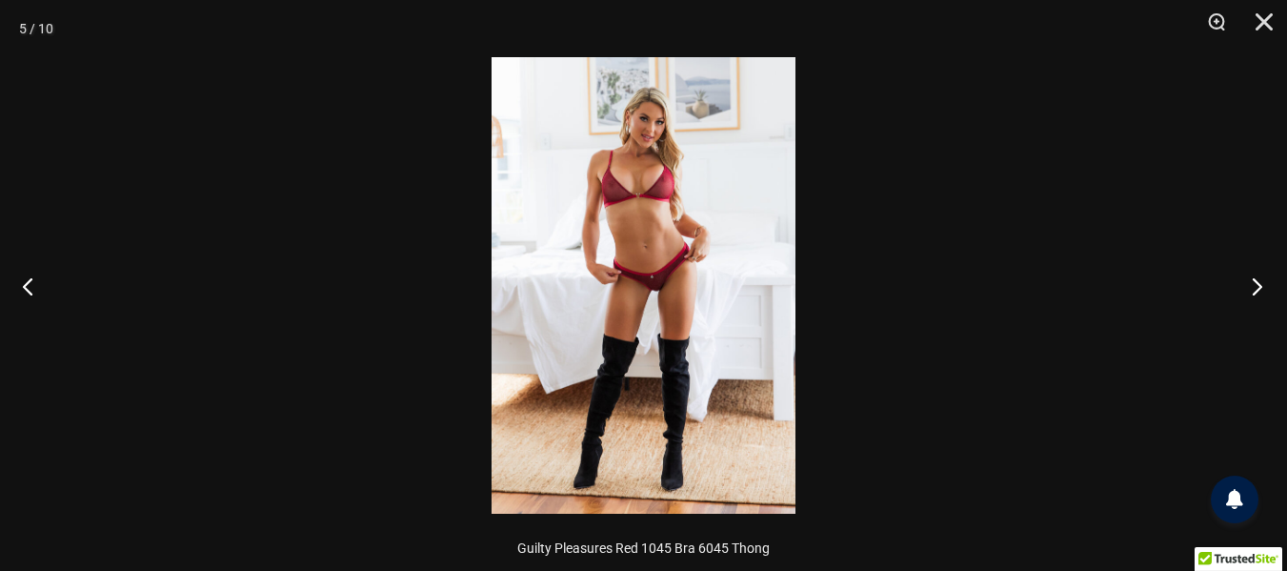
click at [1262, 294] on button "Next" at bounding box center [1251, 285] width 71 height 95
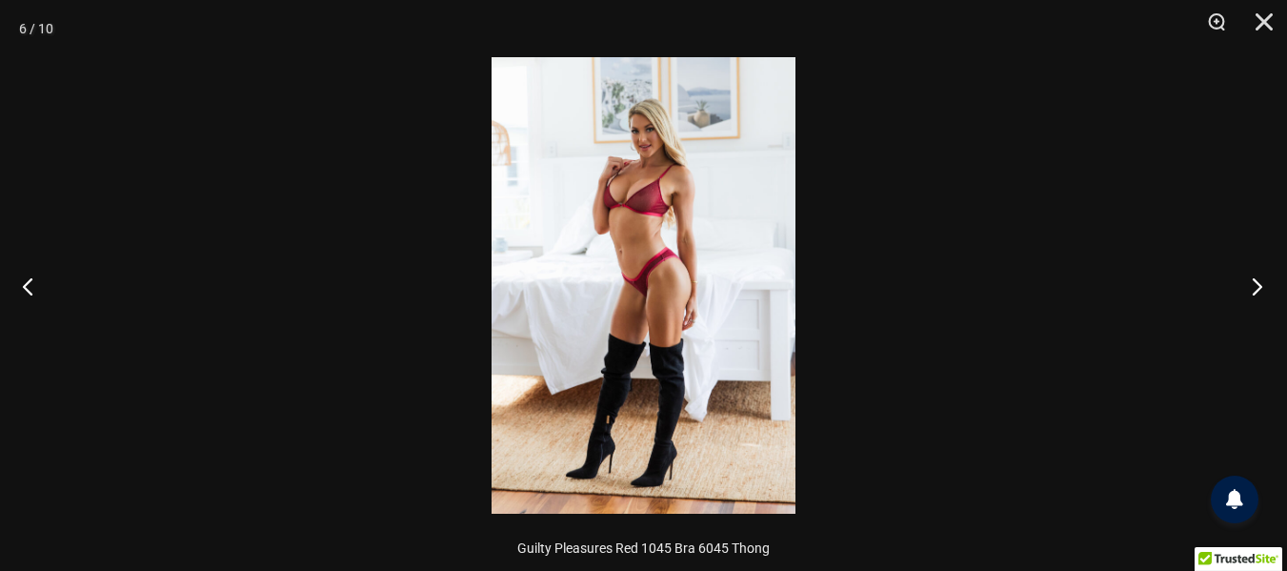
click at [1262, 294] on button "Next" at bounding box center [1251, 285] width 71 height 95
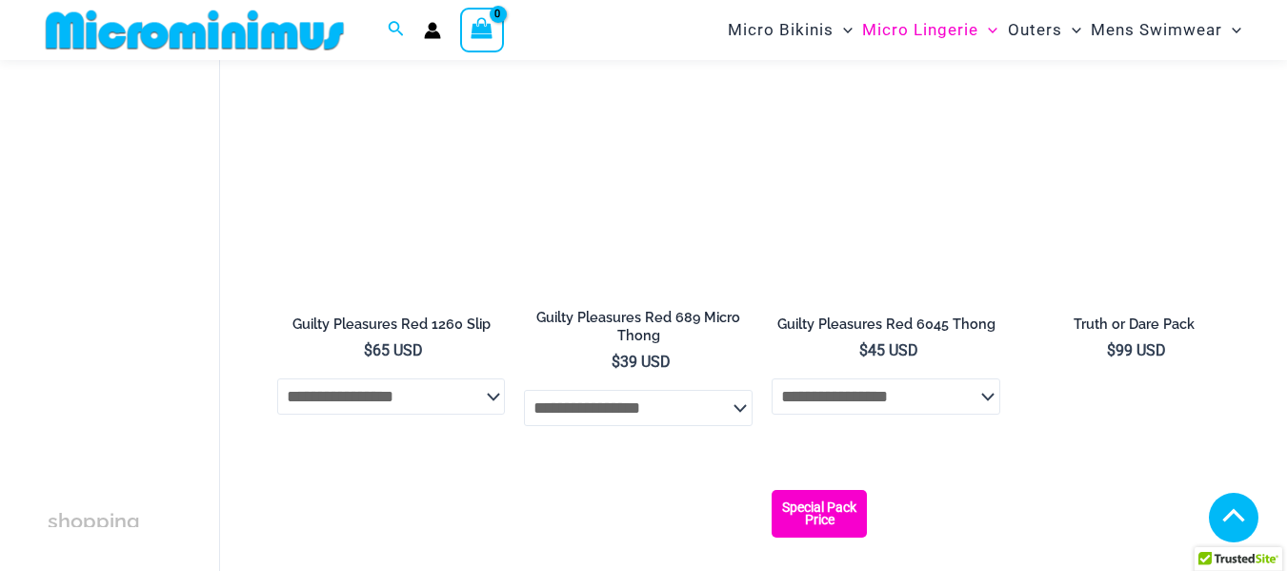
scroll to position [728, 0]
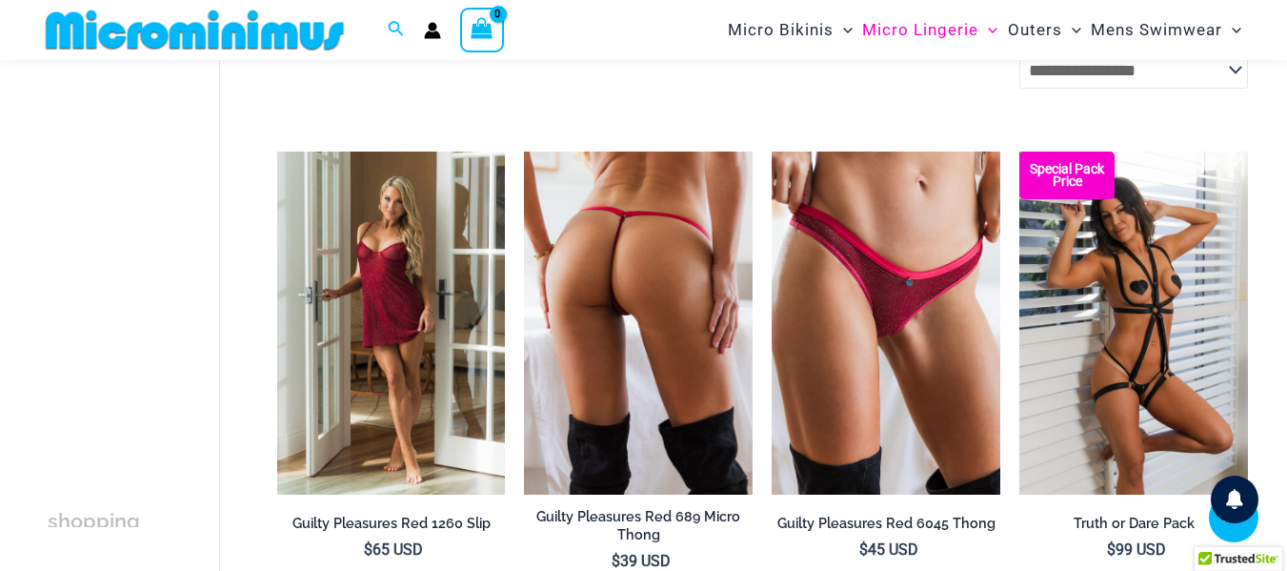
click at [570, 351] on img at bounding box center [638, 323] width 229 height 343
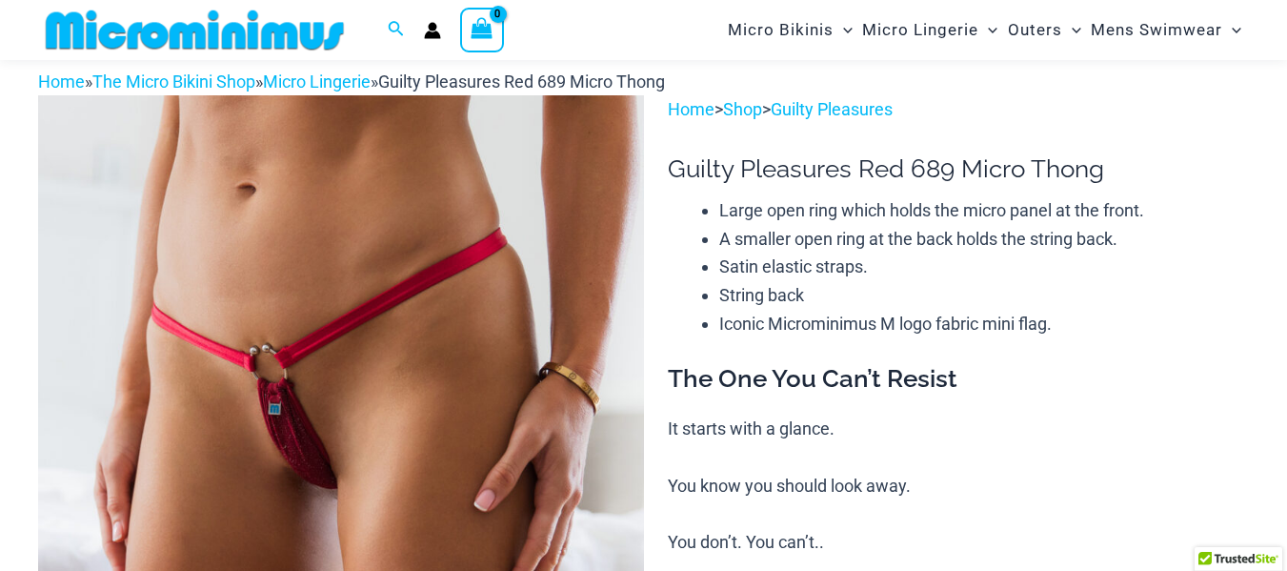
scroll to position [286, 0]
